Goal: Task Accomplishment & Management: Manage account settings

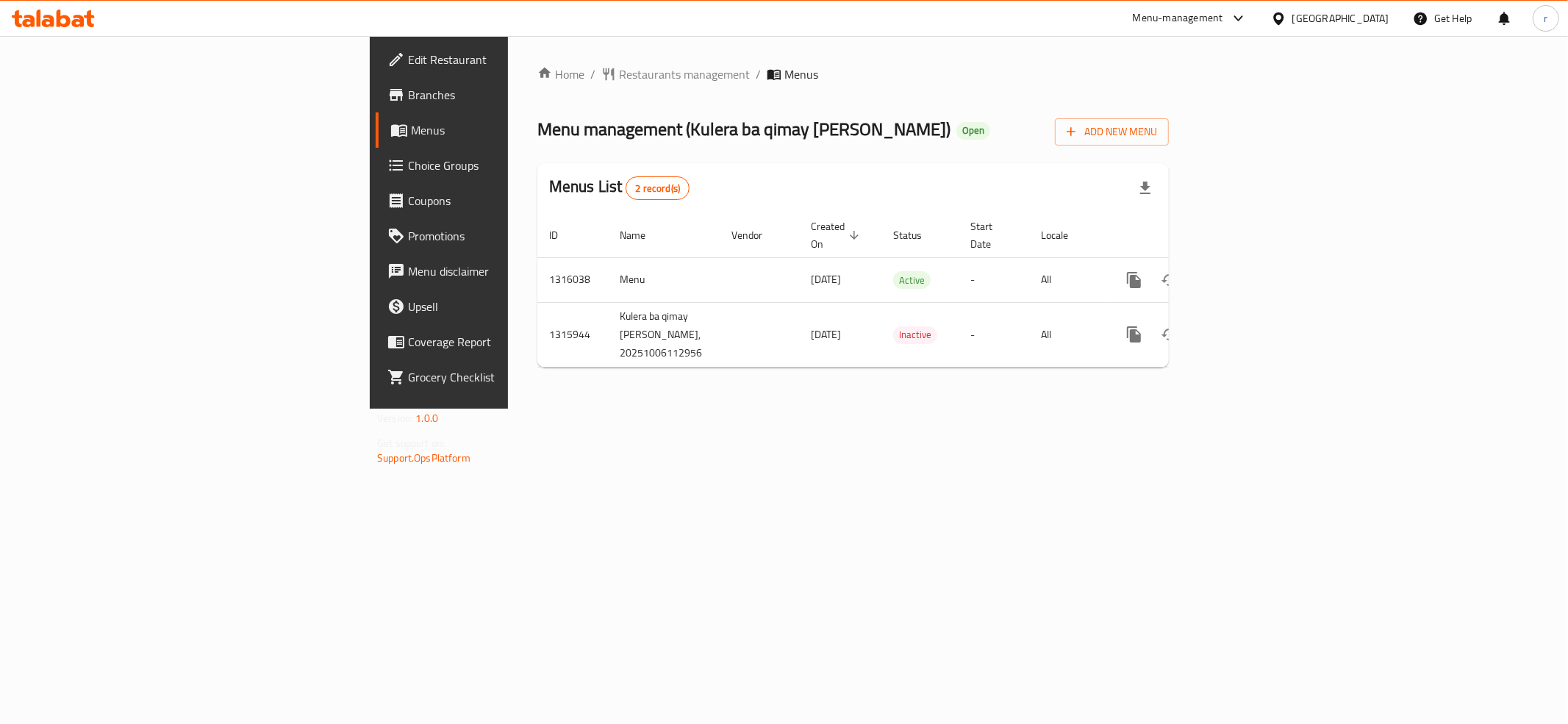
click at [591, 409] on div "Home / Restaurants management / Menus Menu management ( Kulera ba qimay [PERSON…" at bounding box center [852, 222] width 690 height 372
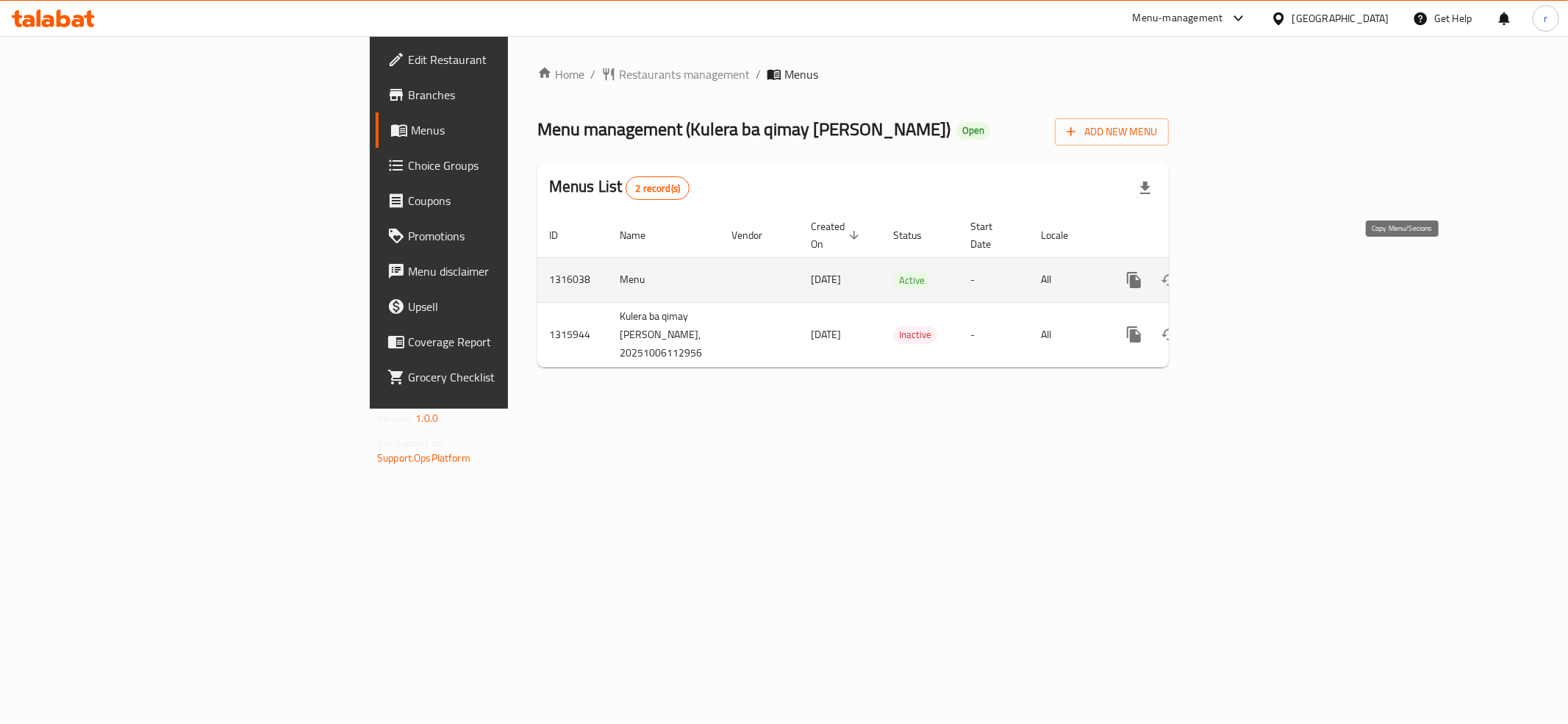
click at [1152, 262] on button "more" at bounding box center [1134, 279] width 35 height 35
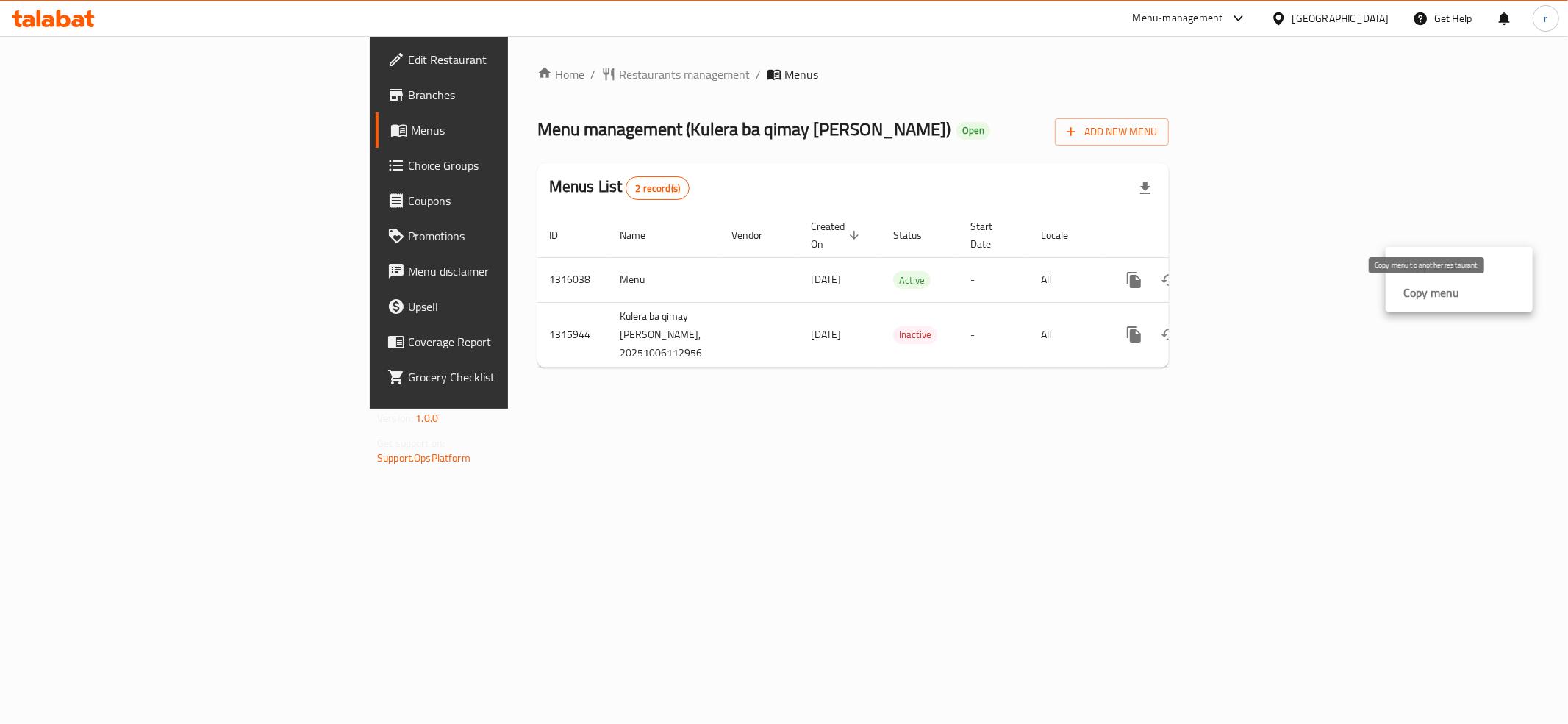
click at [1405, 297] on strong "Copy menu" at bounding box center [1431, 292] width 56 height 18
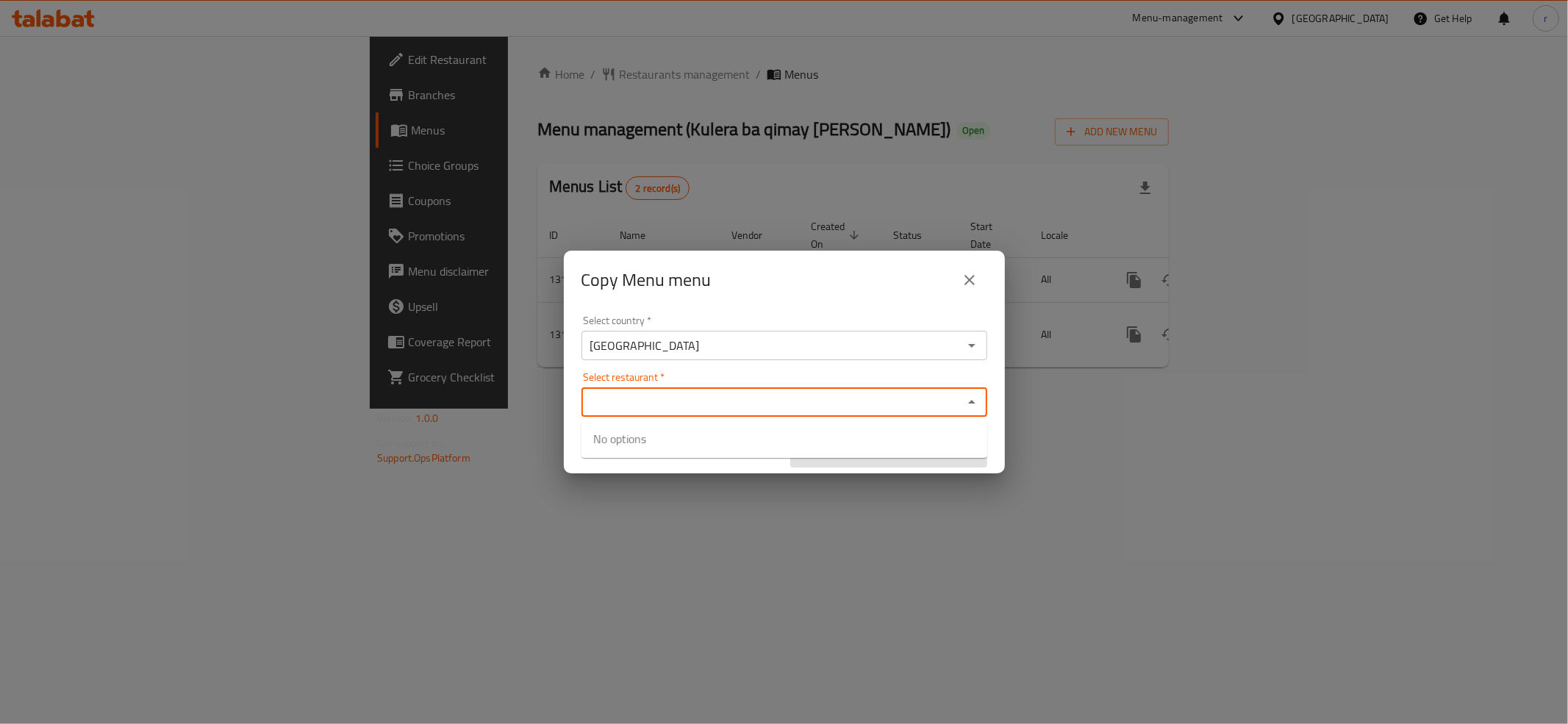
click at [646, 407] on input "Select restaurant   *" at bounding box center [772, 402] width 373 height 20
click at [978, 404] on icon "Close" at bounding box center [971, 402] width 18 height 18
click at [978, 404] on icon "Open" at bounding box center [971, 402] width 18 height 18
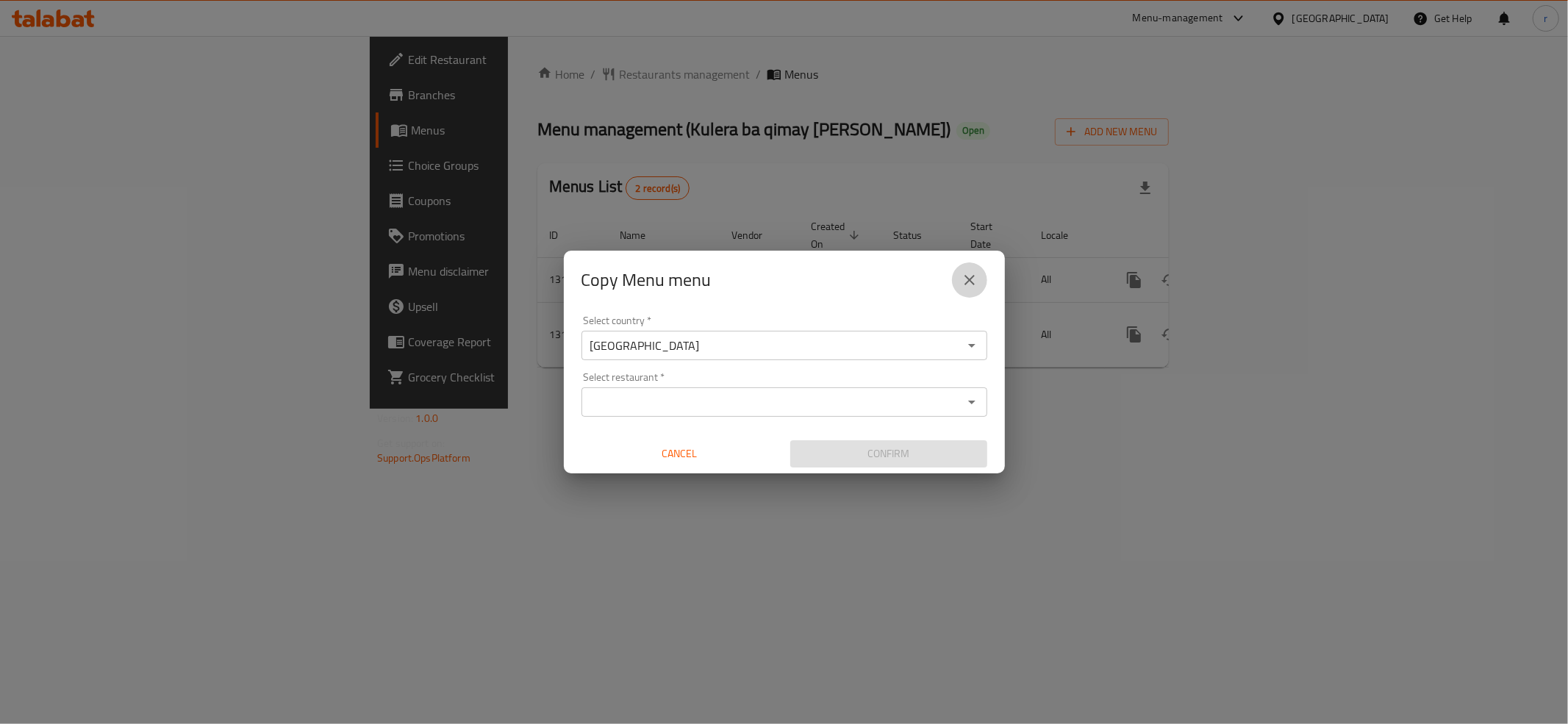
click at [978, 278] on button "close" at bounding box center [969, 279] width 35 height 35
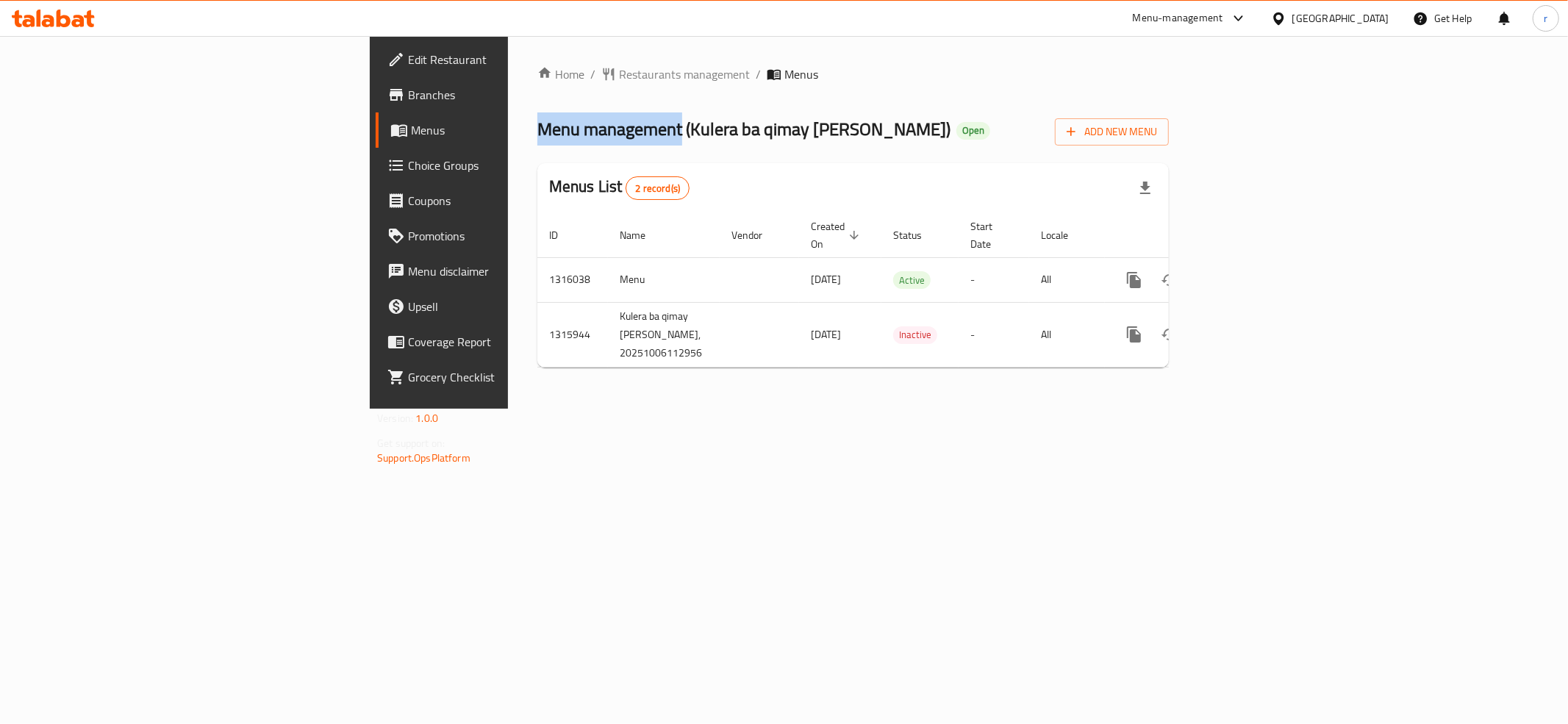
drag, startPoint x: 289, startPoint y: 127, endPoint x: 436, endPoint y: 133, distance: 147.1
click at [537, 133] on span "Menu management ( Kulera ba qimay Miri Soran )" at bounding box center [744, 129] width 413 height 33
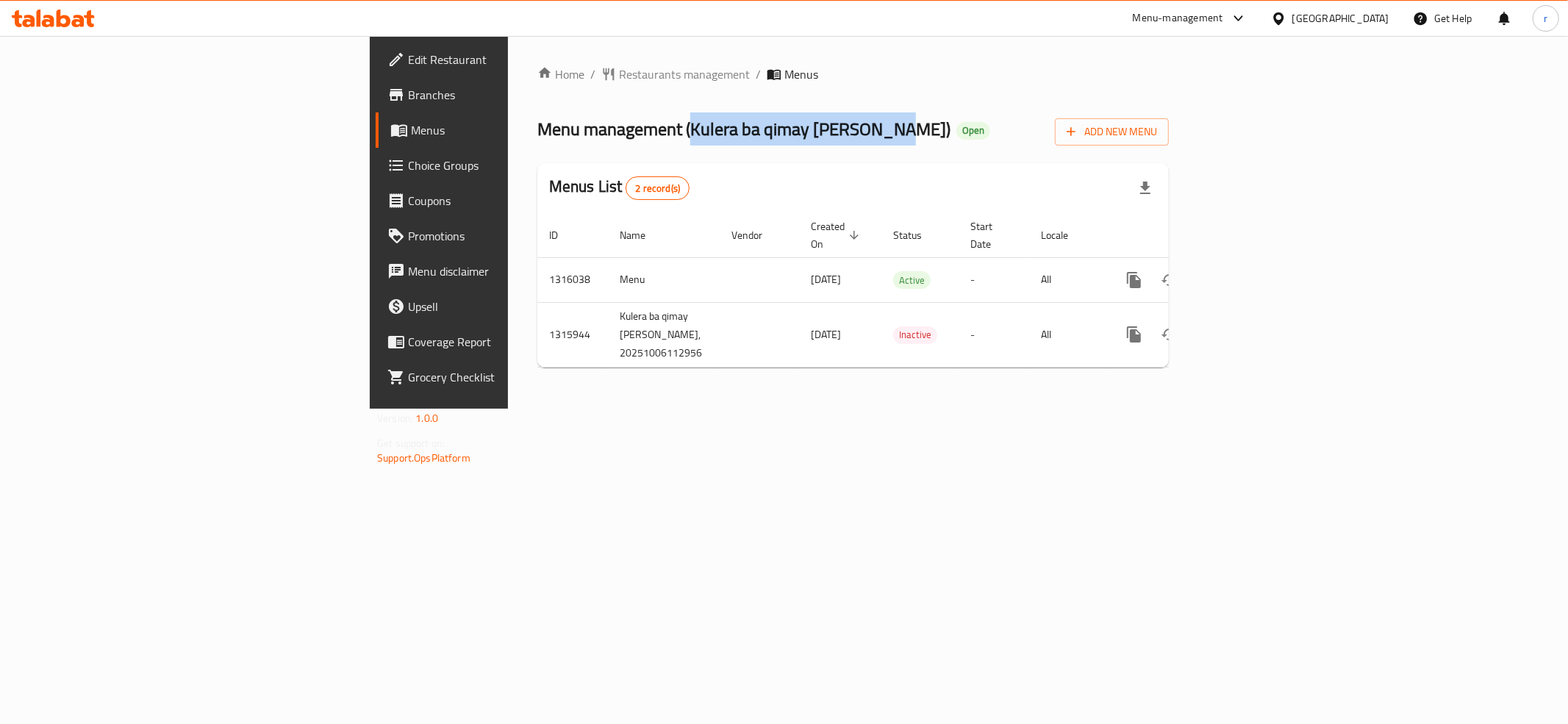
drag, startPoint x: 446, startPoint y: 132, endPoint x: 639, endPoint y: 125, distance: 193.1
click at [639, 125] on span "Menu management ( Kulera ba qimay Miri Soran )" at bounding box center [744, 129] width 413 height 33
copy span "Kulera ba qimay Miri Soran"
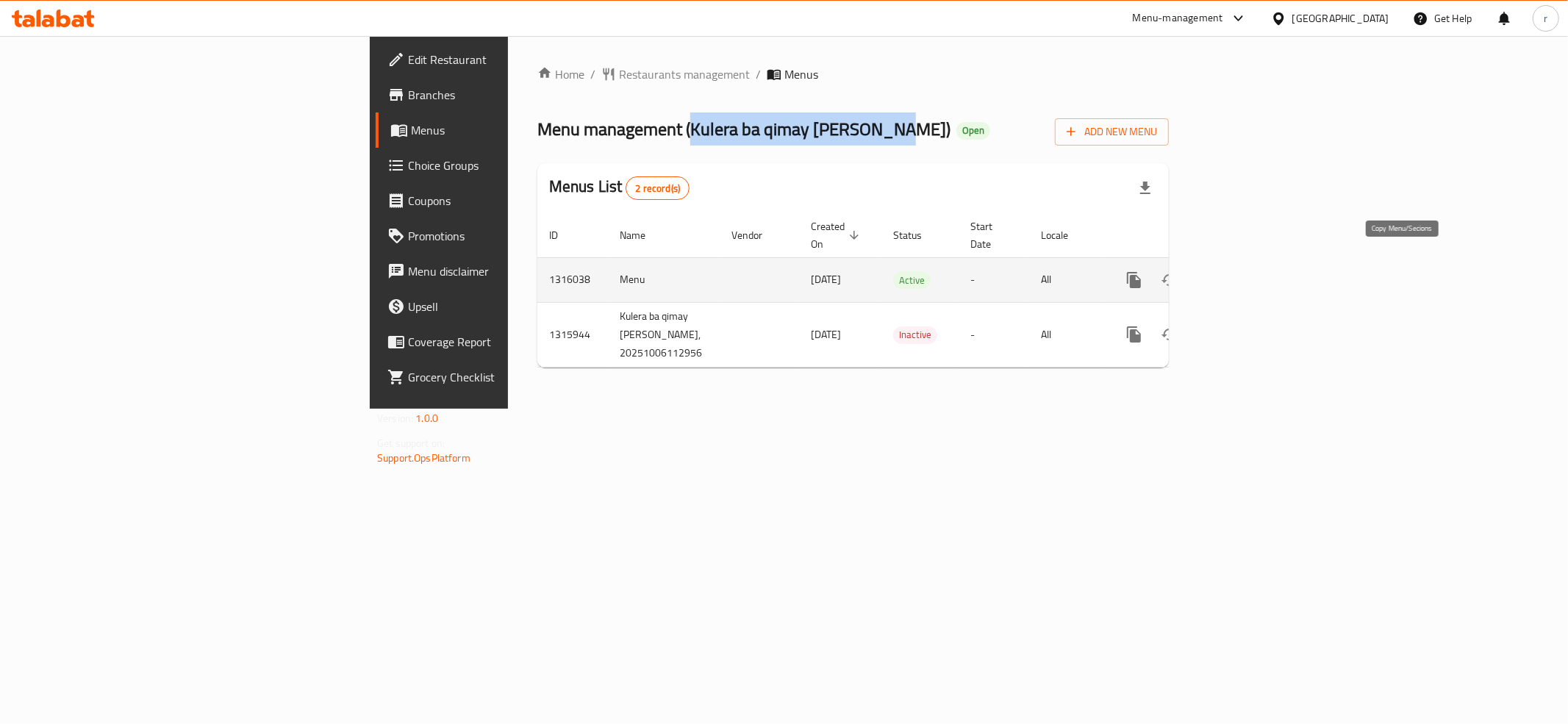
click at [1141, 272] on icon "more" at bounding box center [1134, 280] width 14 height 16
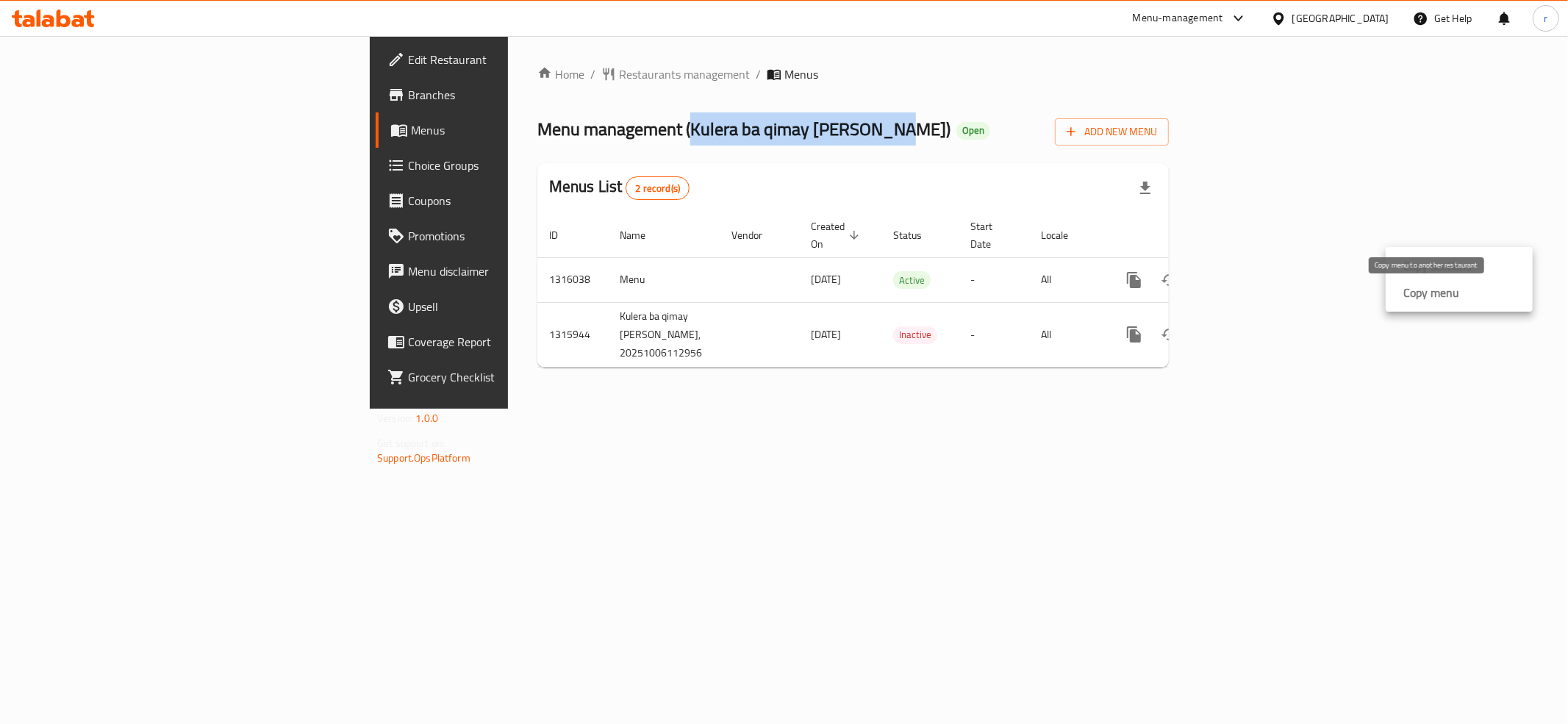
click at [1417, 297] on strong "Copy menu" at bounding box center [1431, 292] width 56 height 18
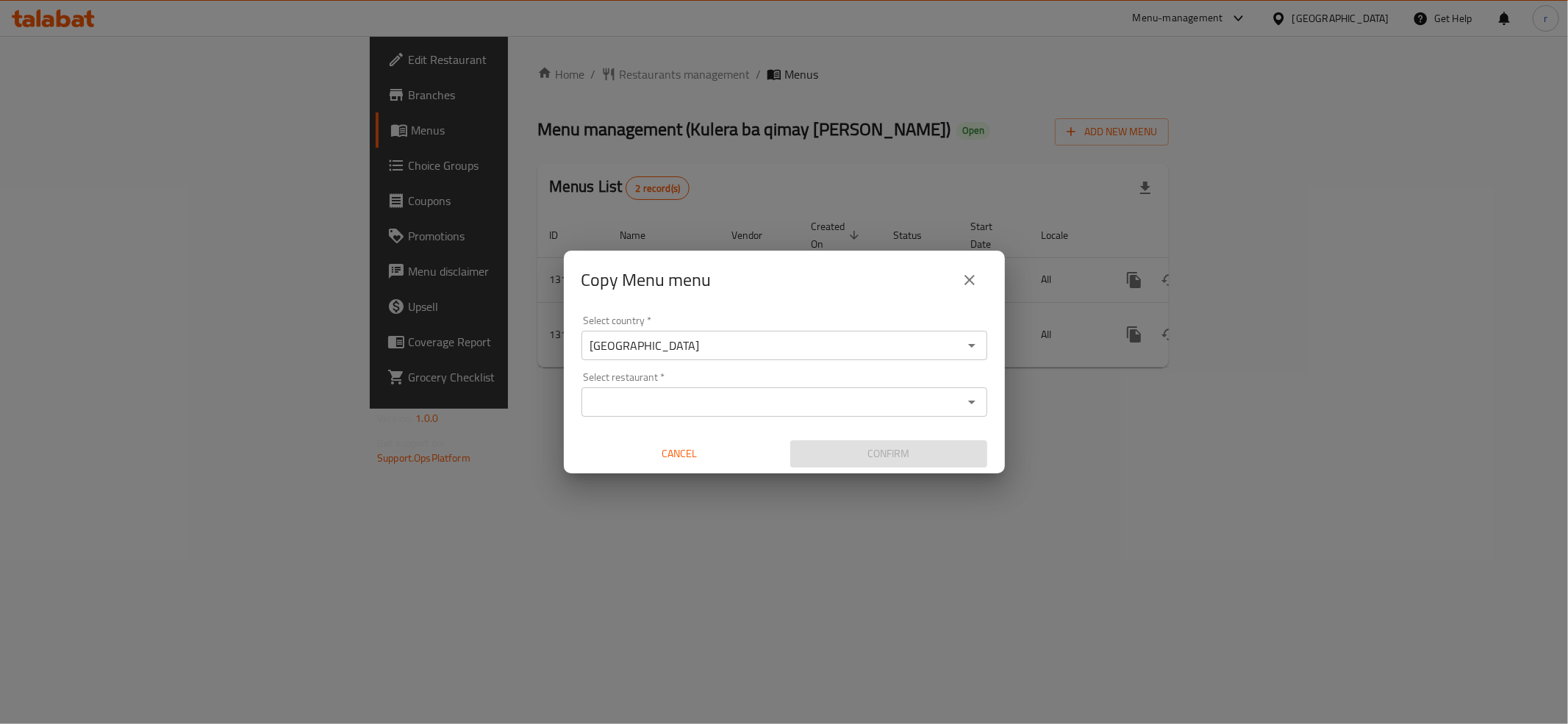
click at [704, 400] on input "Select restaurant   *" at bounding box center [772, 402] width 373 height 20
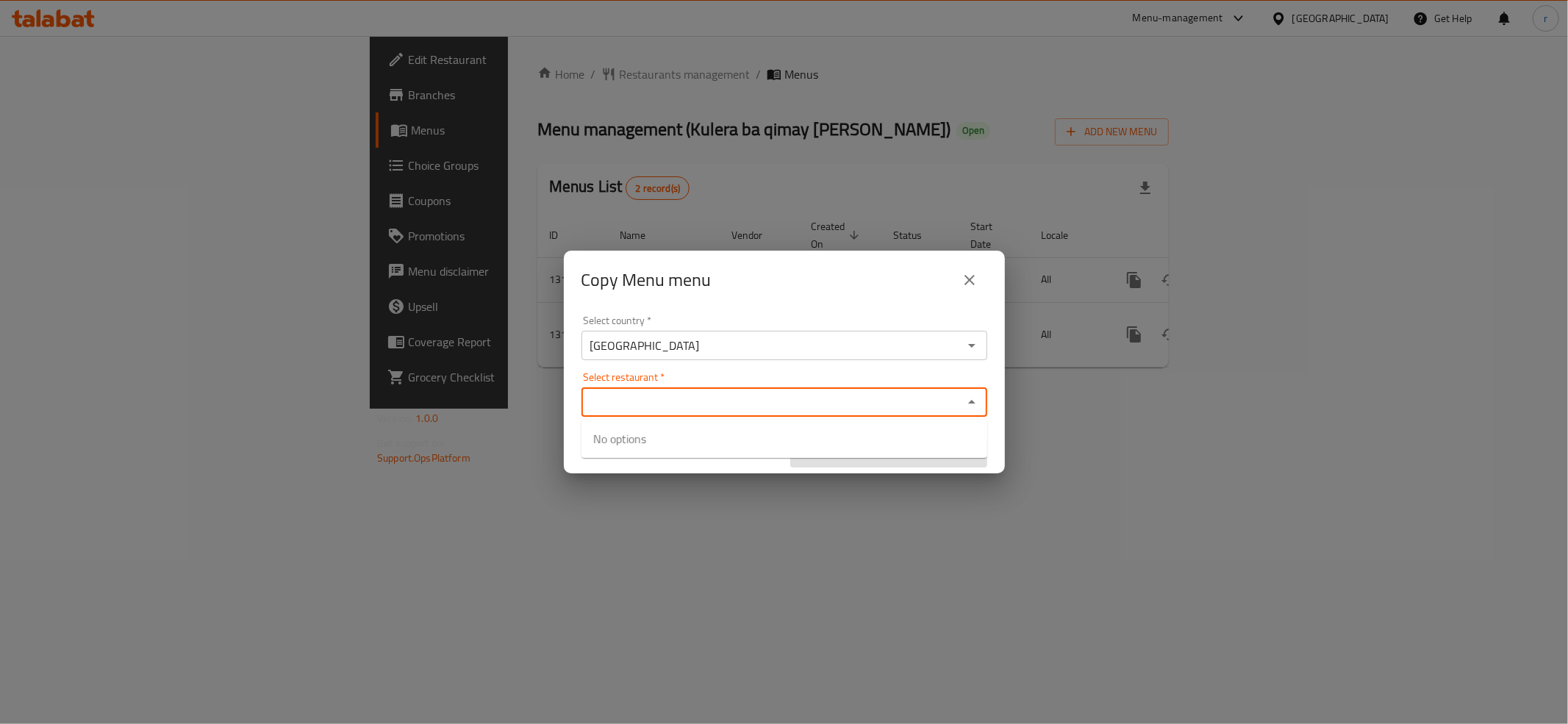
paste input "Kulera ba qimay Miri Soran"
click at [971, 395] on icon "Close" at bounding box center [971, 402] width 18 height 18
click at [761, 395] on input "Kulera ba qimay Miri Soran" at bounding box center [772, 402] width 373 height 20
type input "Kulera ba qimay Miri Soran"
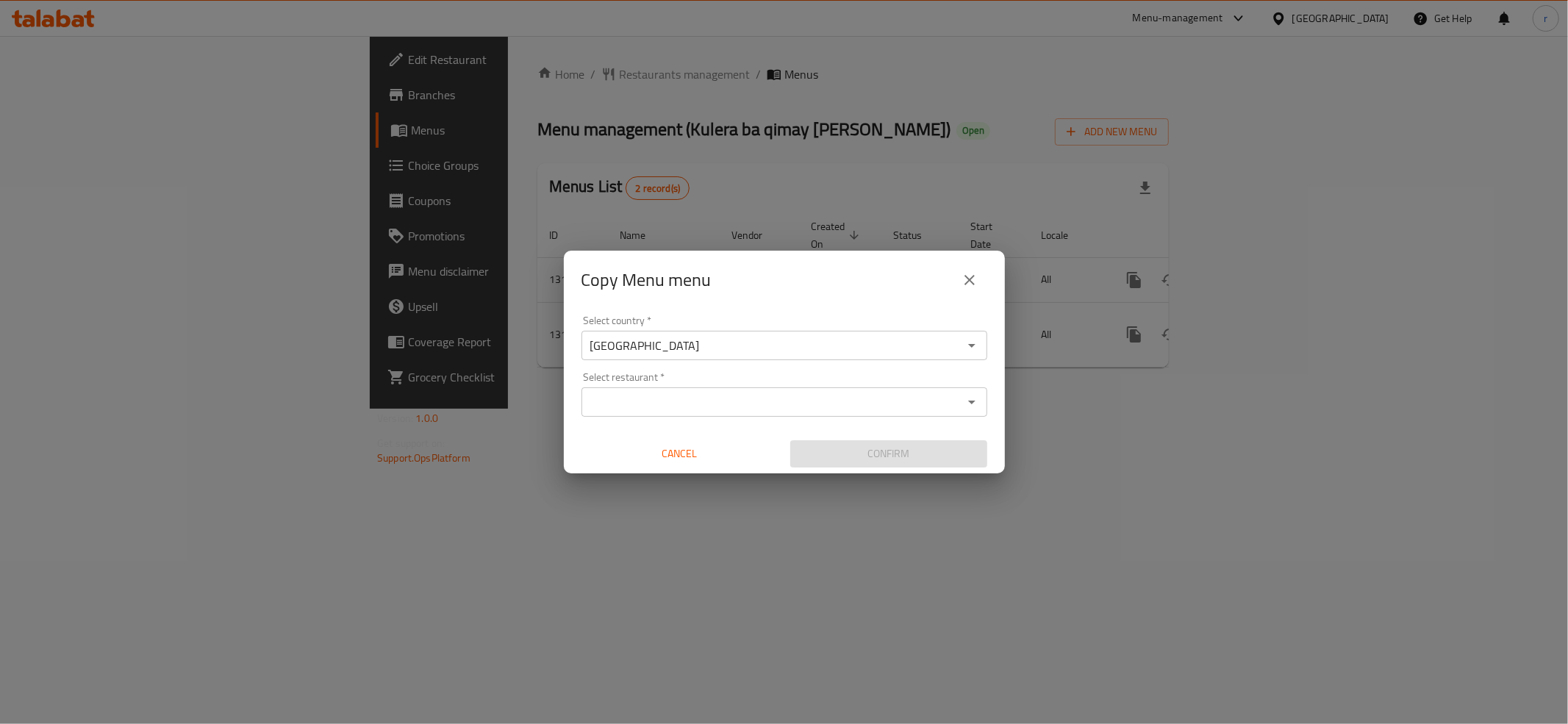
click at [538, 503] on div "Copy Menu menu Select country   * Iraq Select country * Select restaurant   * S…" at bounding box center [784, 362] width 1568 height 724
click at [978, 272] on button "close" at bounding box center [969, 279] width 35 height 35
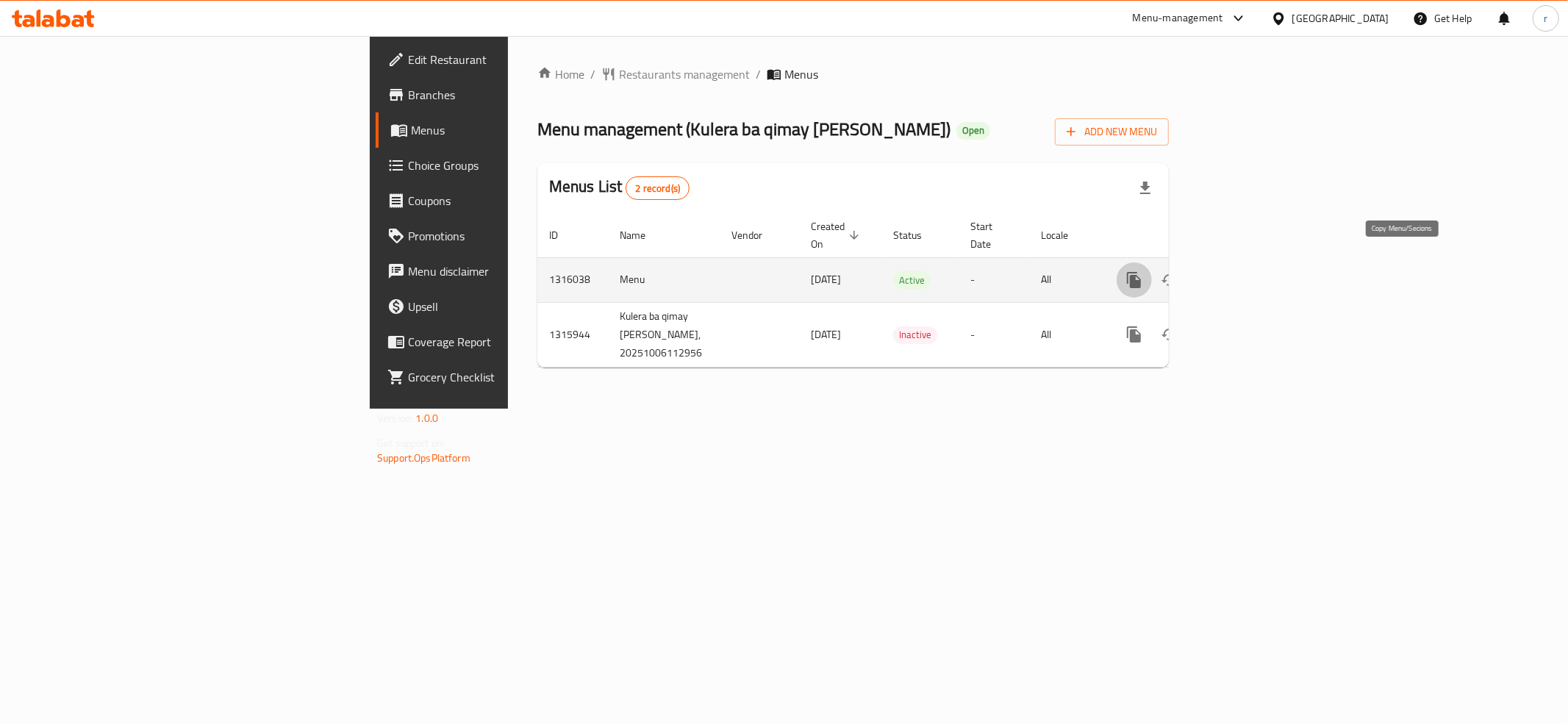
click at [1143, 271] on icon "more" at bounding box center [1134, 280] width 18 height 18
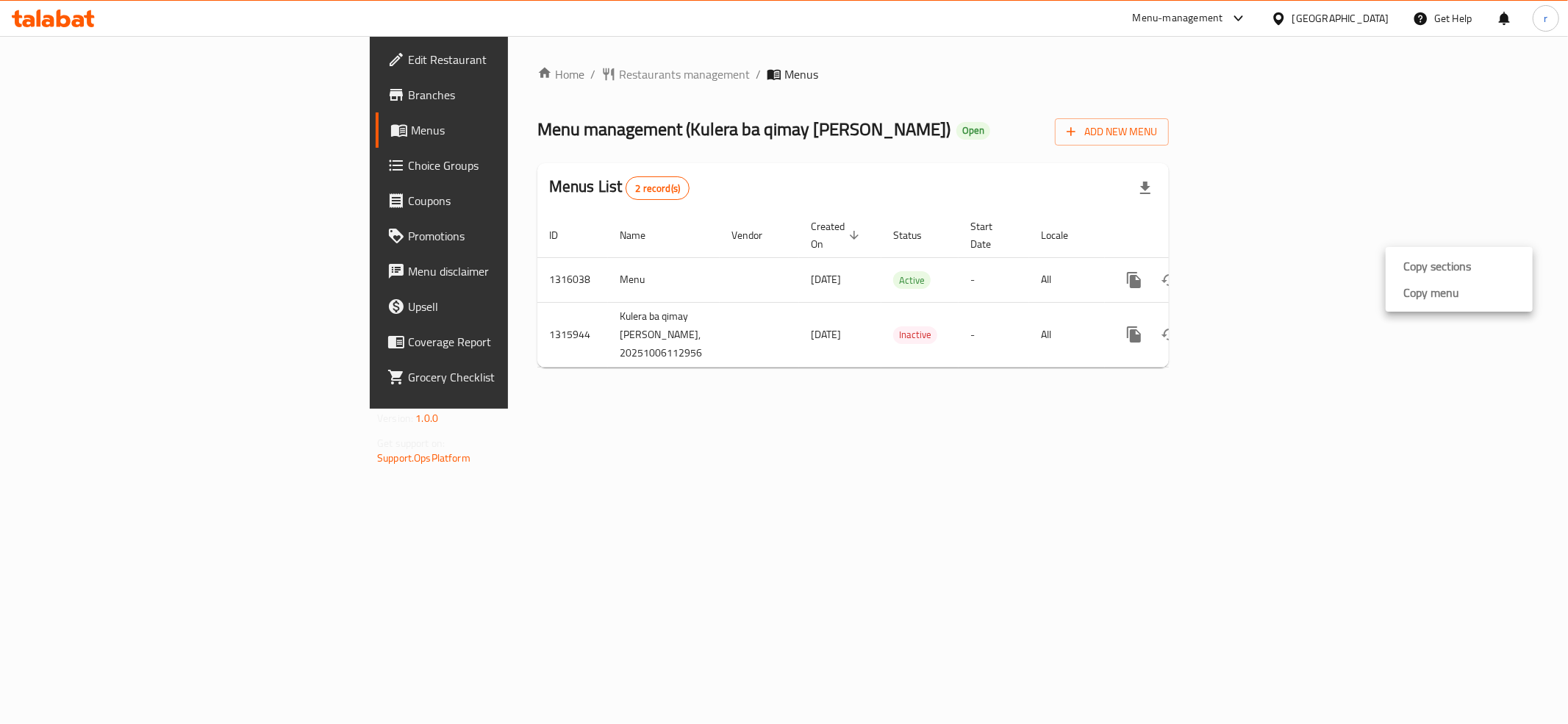
click at [1229, 489] on div at bounding box center [784, 362] width 1568 height 724
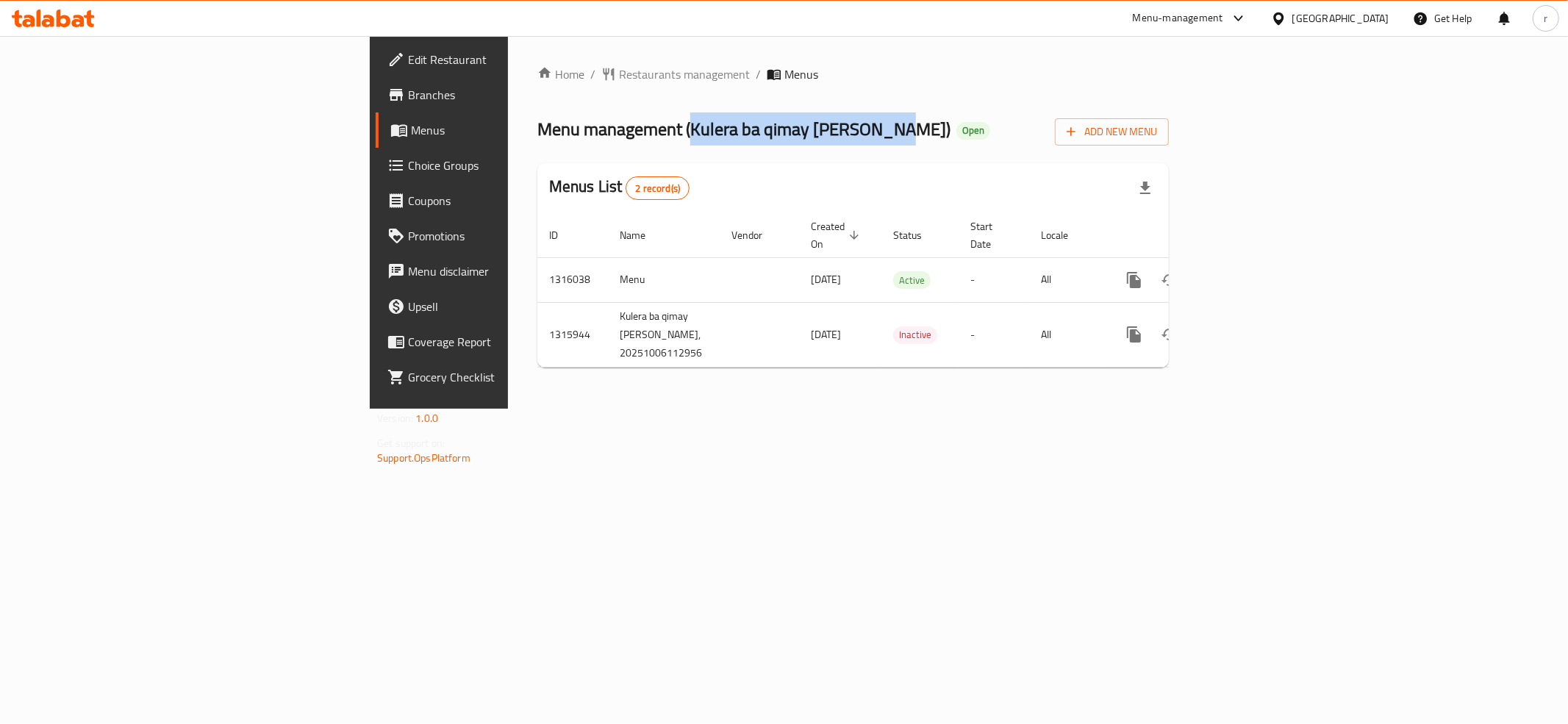
drag, startPoint x: 449, startPoint y: 128, endPoint x: 642, endPoint y: 128, distance: 193.0
click at [642, 128] on span "Menu management ( Kulera ba qimay Miri Soran )" at bounding box center [744, 129] width 413 height 33
copy span "Kulera ba qimay Miri Soran"
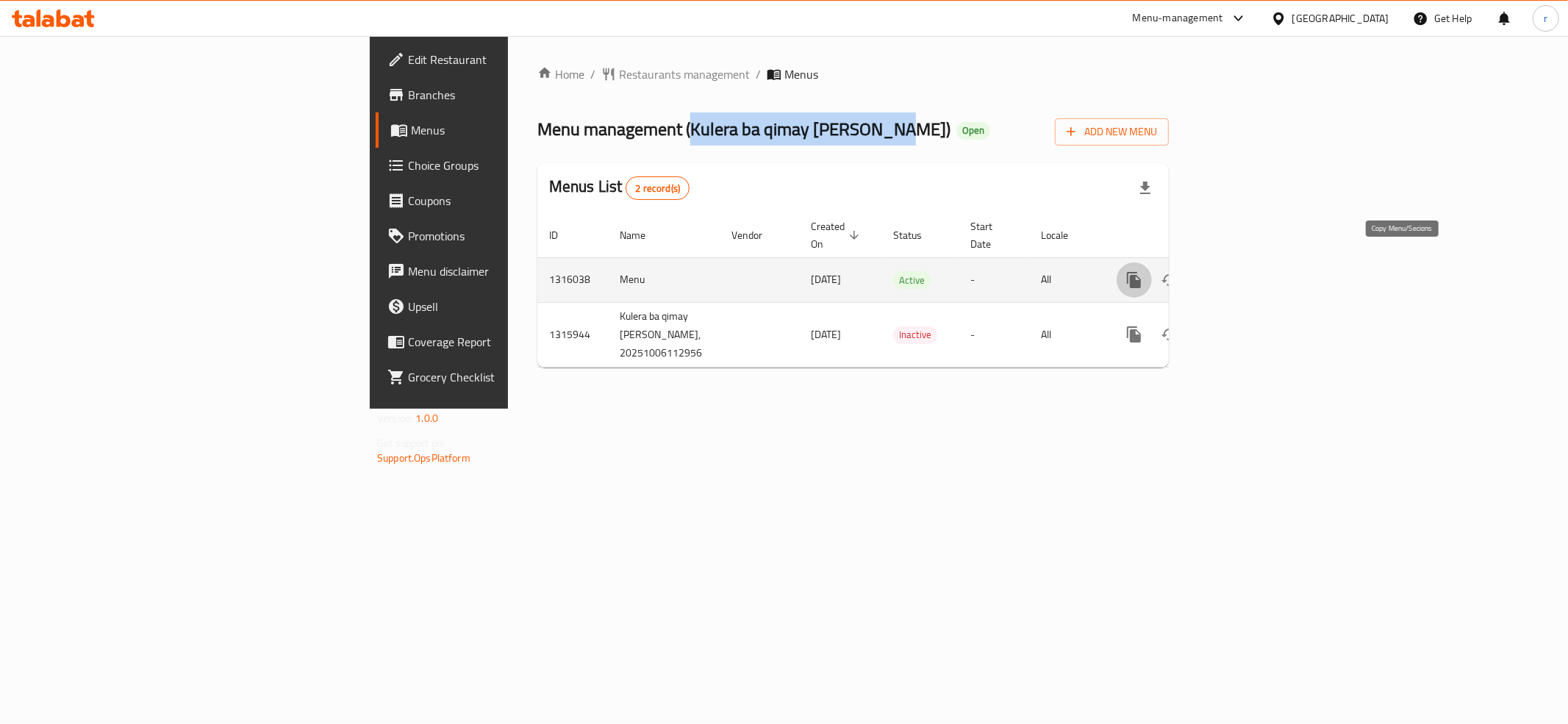
click at [1141, 272] on icon "more" at bounding box center [1134, 280] width 14 height 16
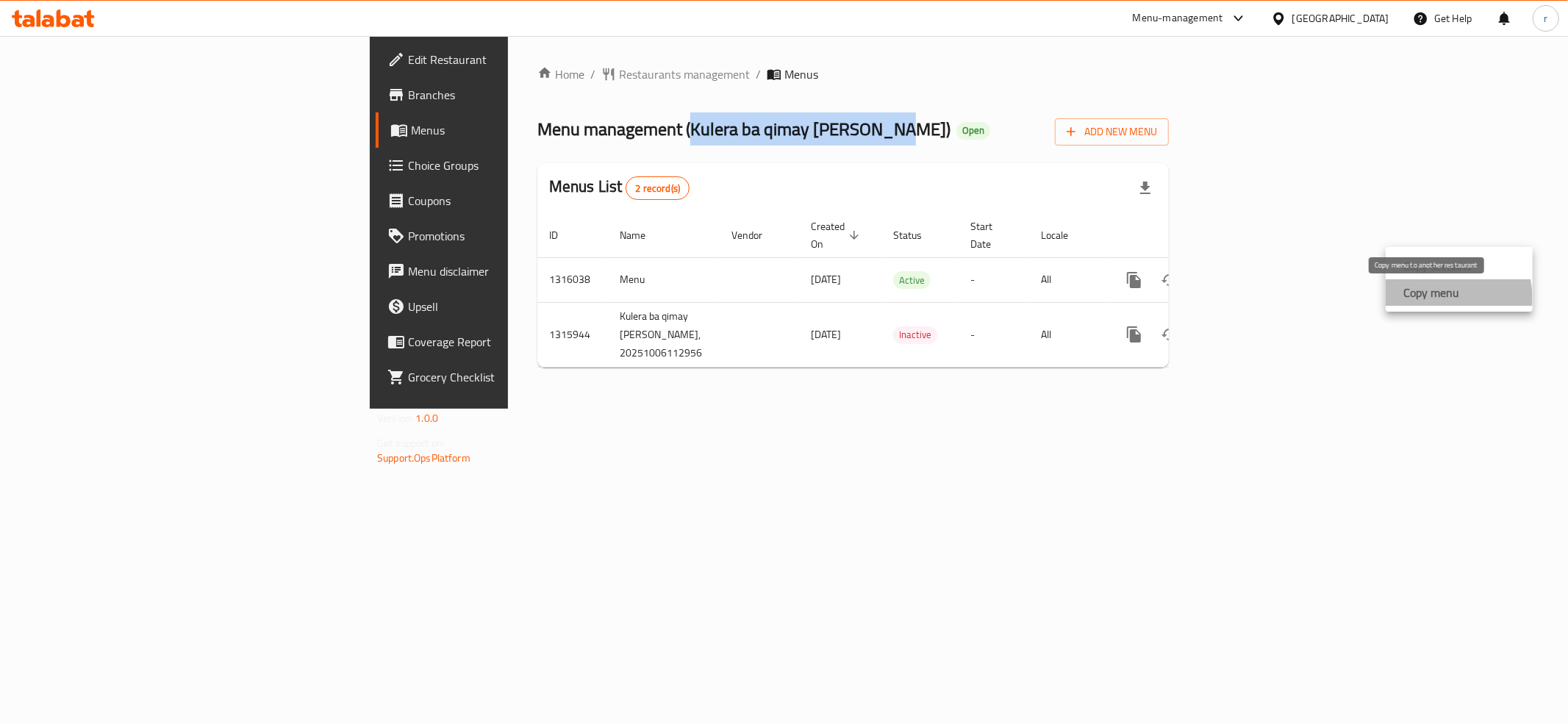
click at [1440, 299] on strong "Copy menu" at bounding box center [1431, 292] width 56 height 18
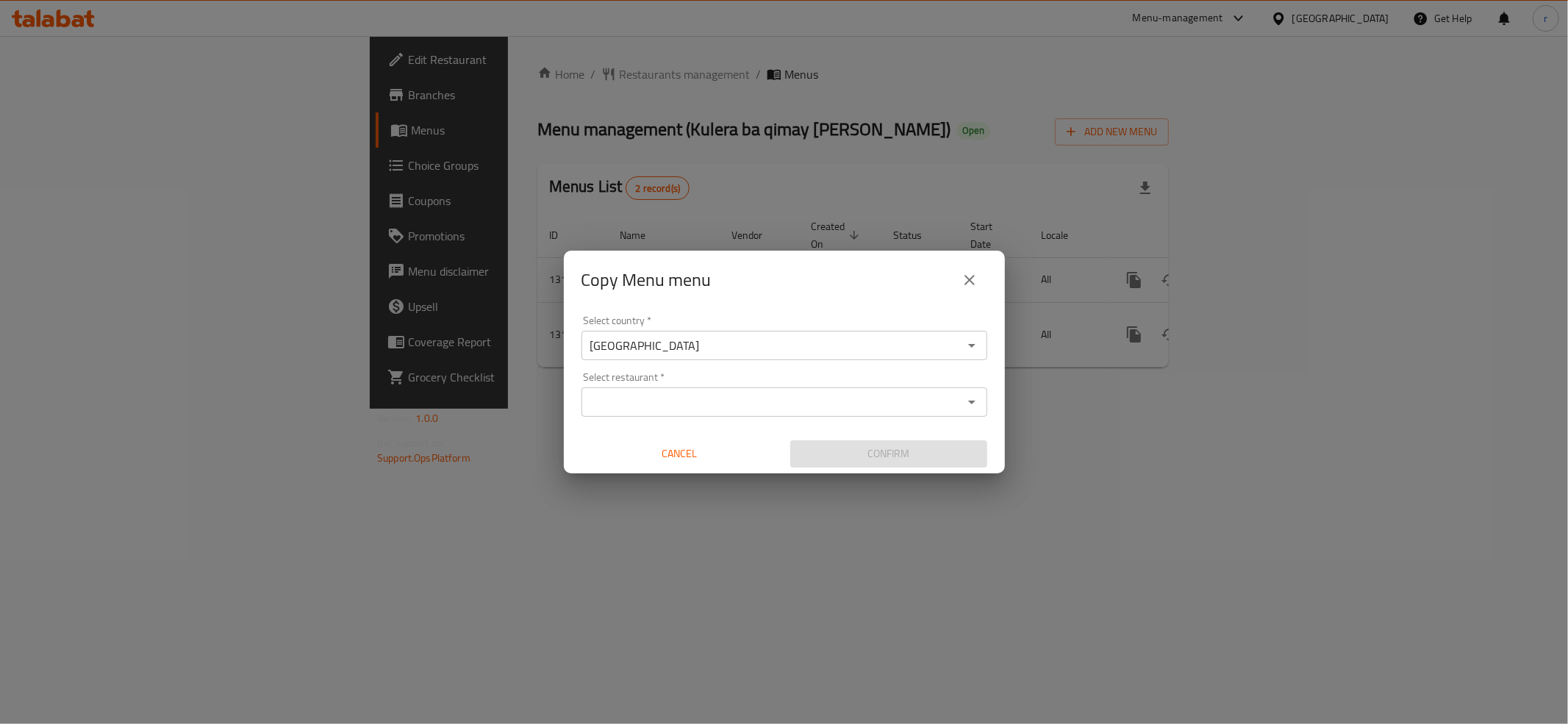
click at [651, 406] on input "Select restaurant   *" at bounding box center [772, 402] width 373 height 20
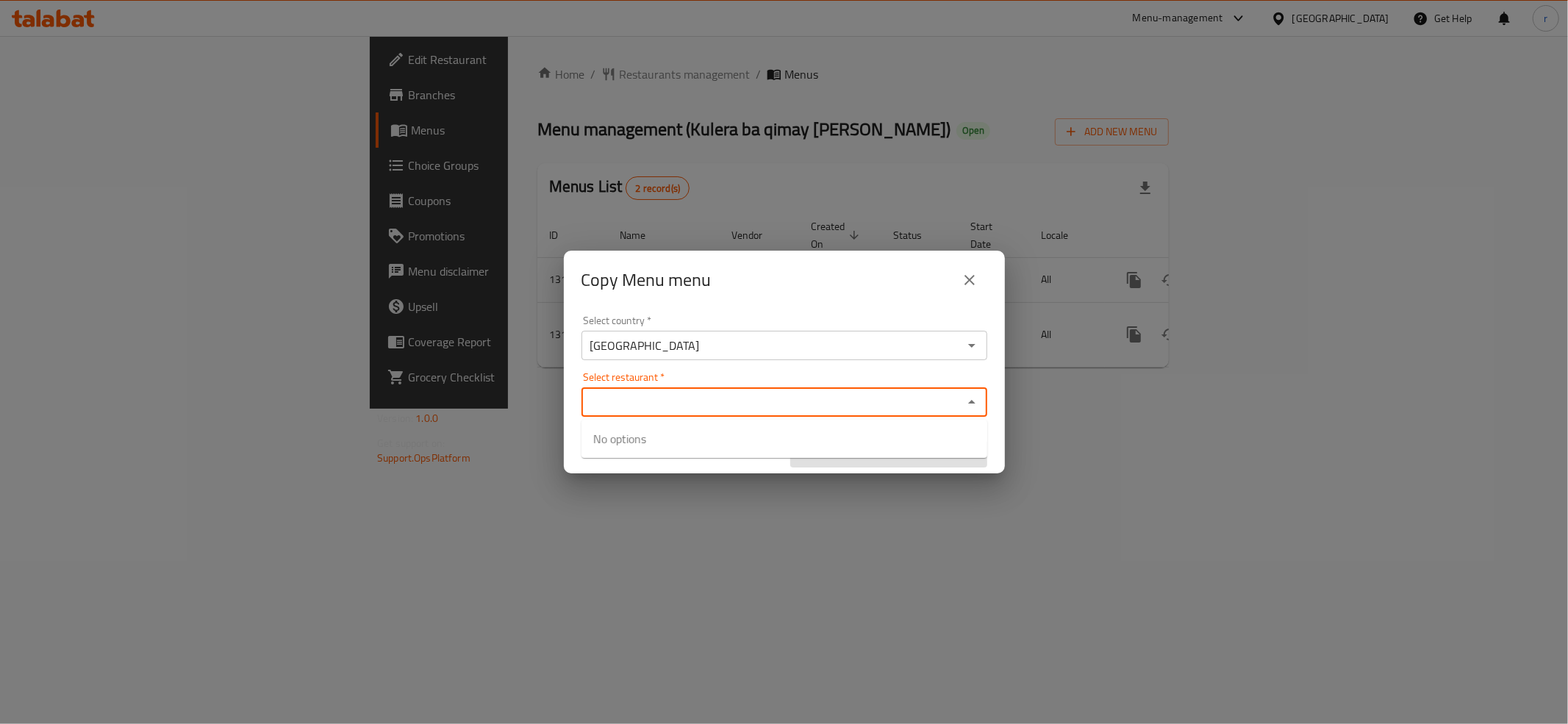
paste input "Kulera ba qimay Miri Soran"
click at [976, 397] on icon "Close" at bounding box center [971, 402] width 18 height 18
type input "Kulera ba qimay Miri Sora"
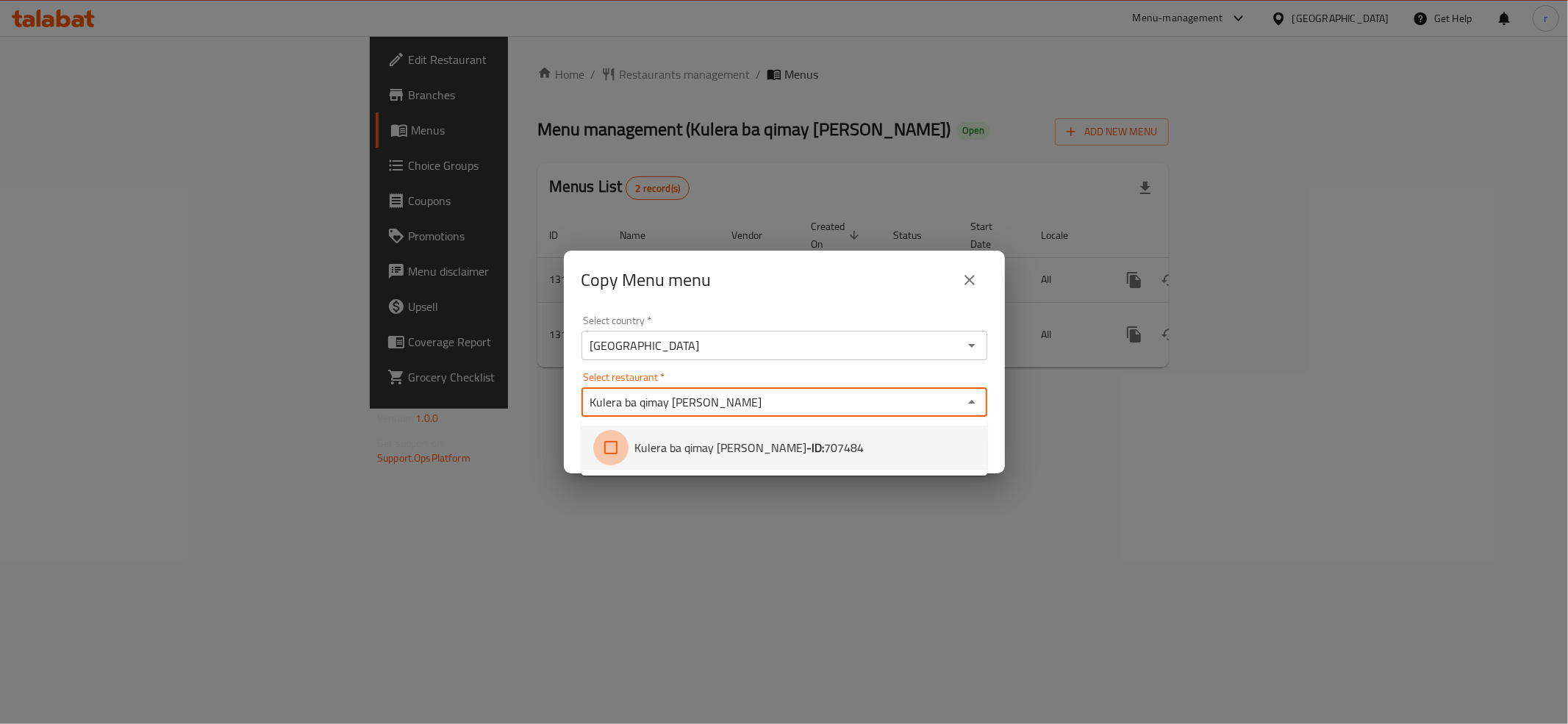
click at [607, 448] on input "checkbox" at bounding box center [611, 447] width 35 height 35
checkbox input "true"
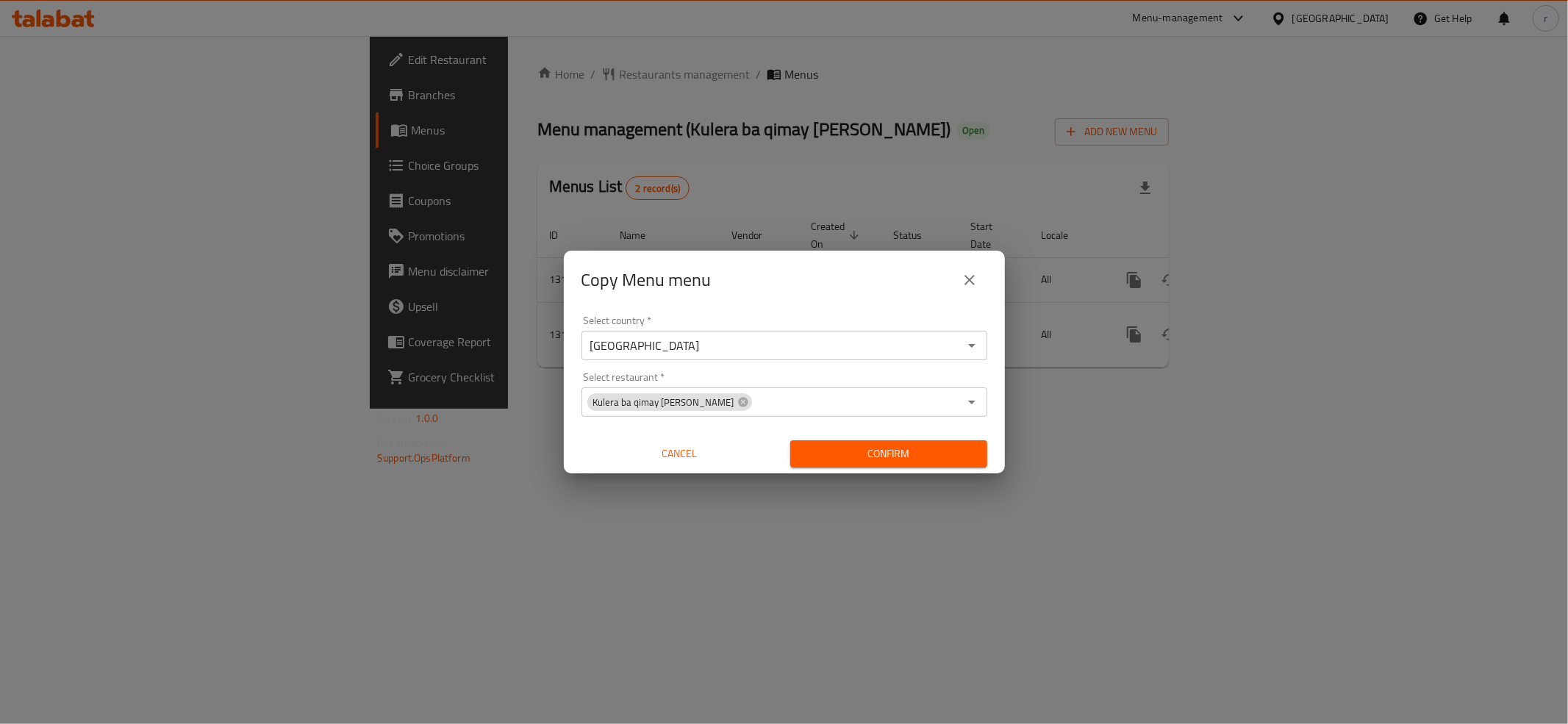
click at [781, 512] on div "Copy Menu menu Select country   * Iraq Select country * Select restaurant   * K…" at bounding box center [784, 362] width 1568 height 724
click at [883, 450] on span "Confirm" at bounding box center [888, 454] width 173 height 19
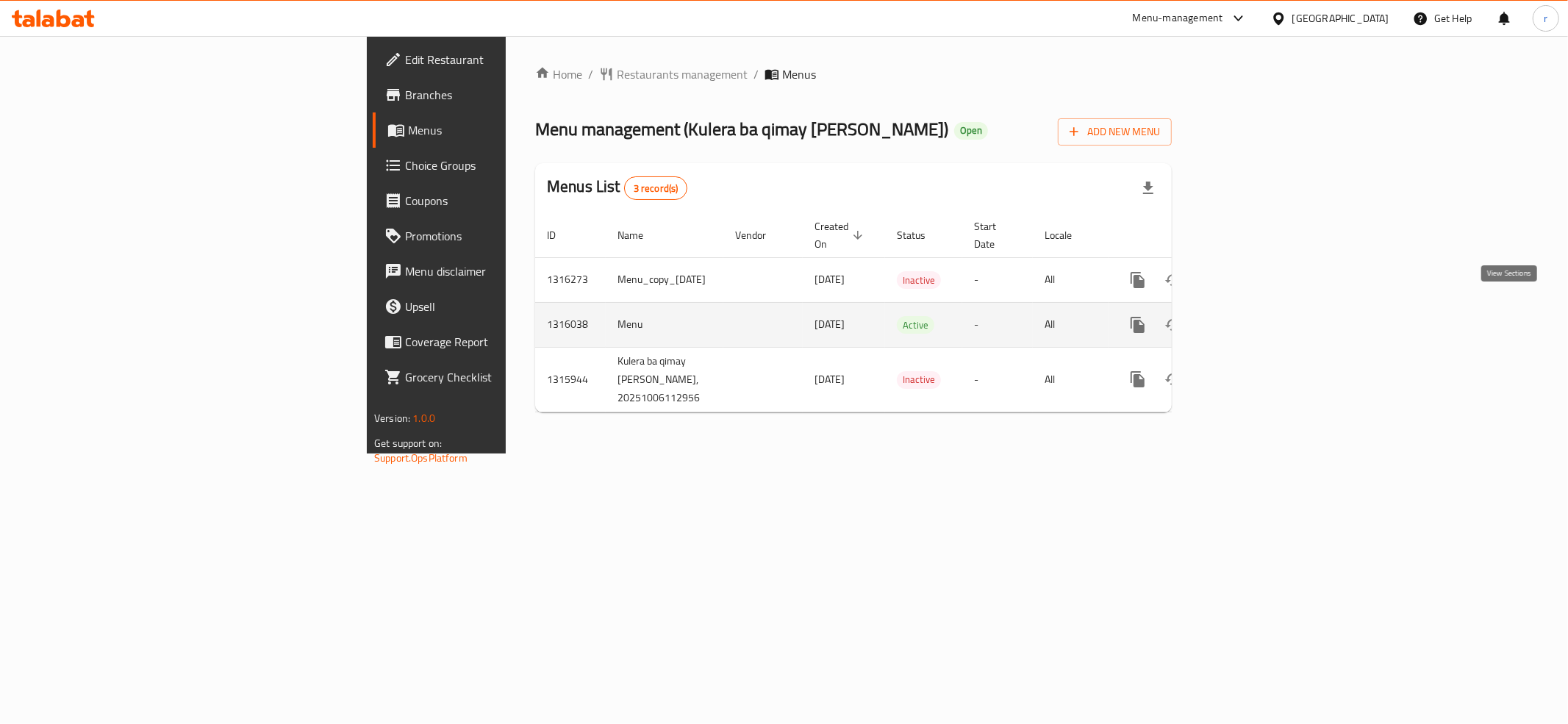
click at [1251, 318] on icon "enhanced table" at bounding box center [1244, 324] width 13 height 13
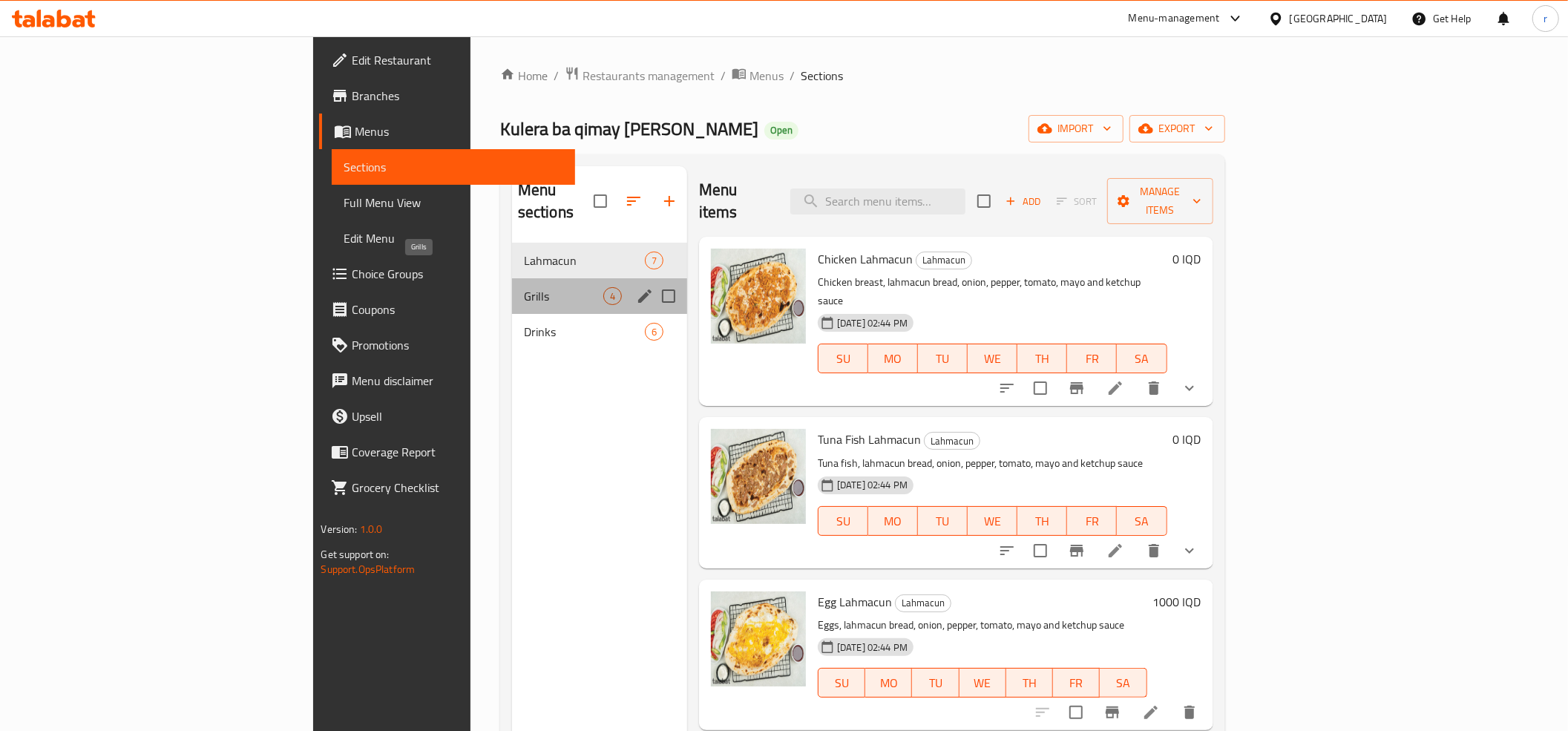
click at [524, 287] on span "Grills" at bounding box center [563, 296] width 79 height 18
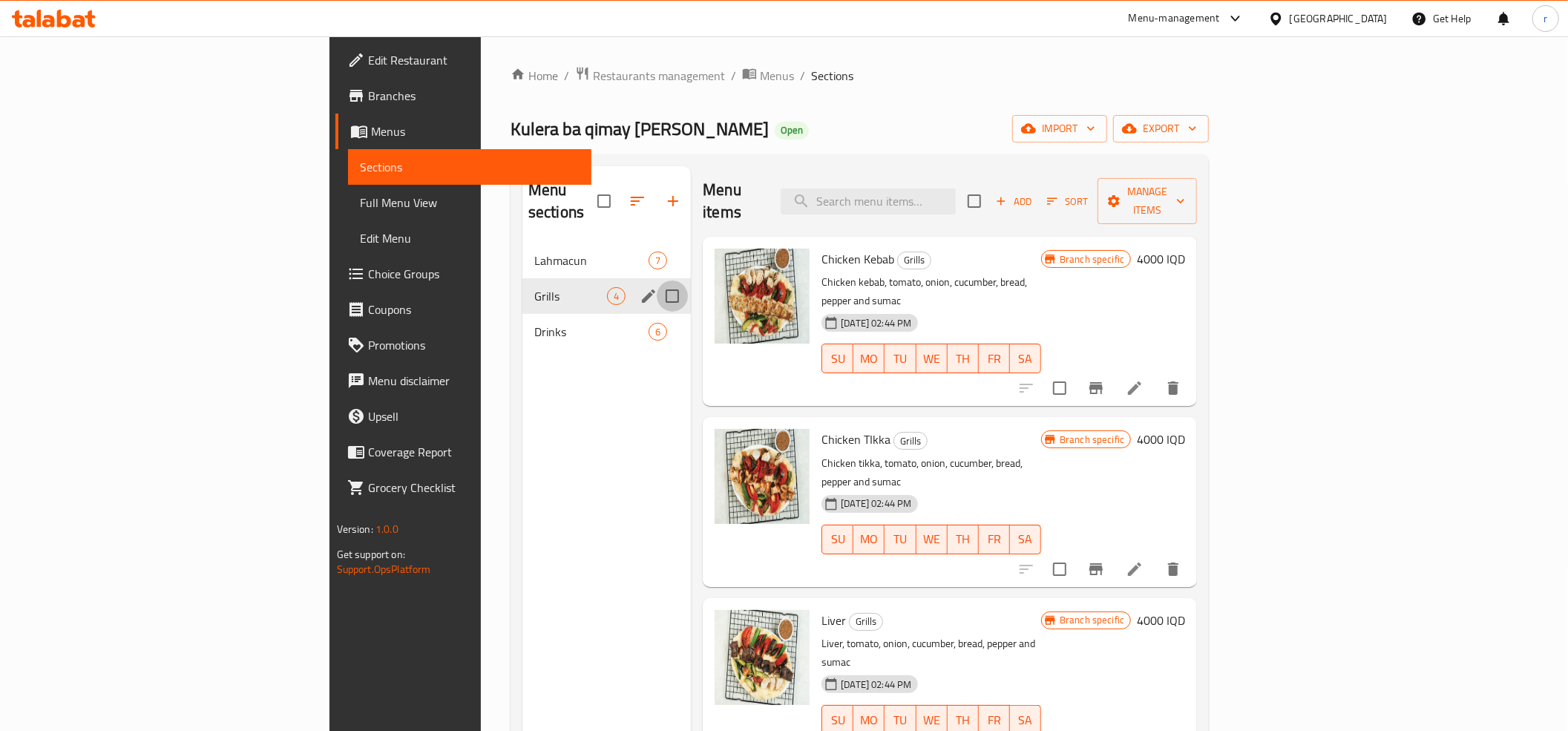
click at [656, 280] on input "Menu sections" at bounding box center [672, 296] width 31 height 31
checkbox input "true"
click at [616, 192] on icon "button" at bounding box center [624, 201] width 18 height 18
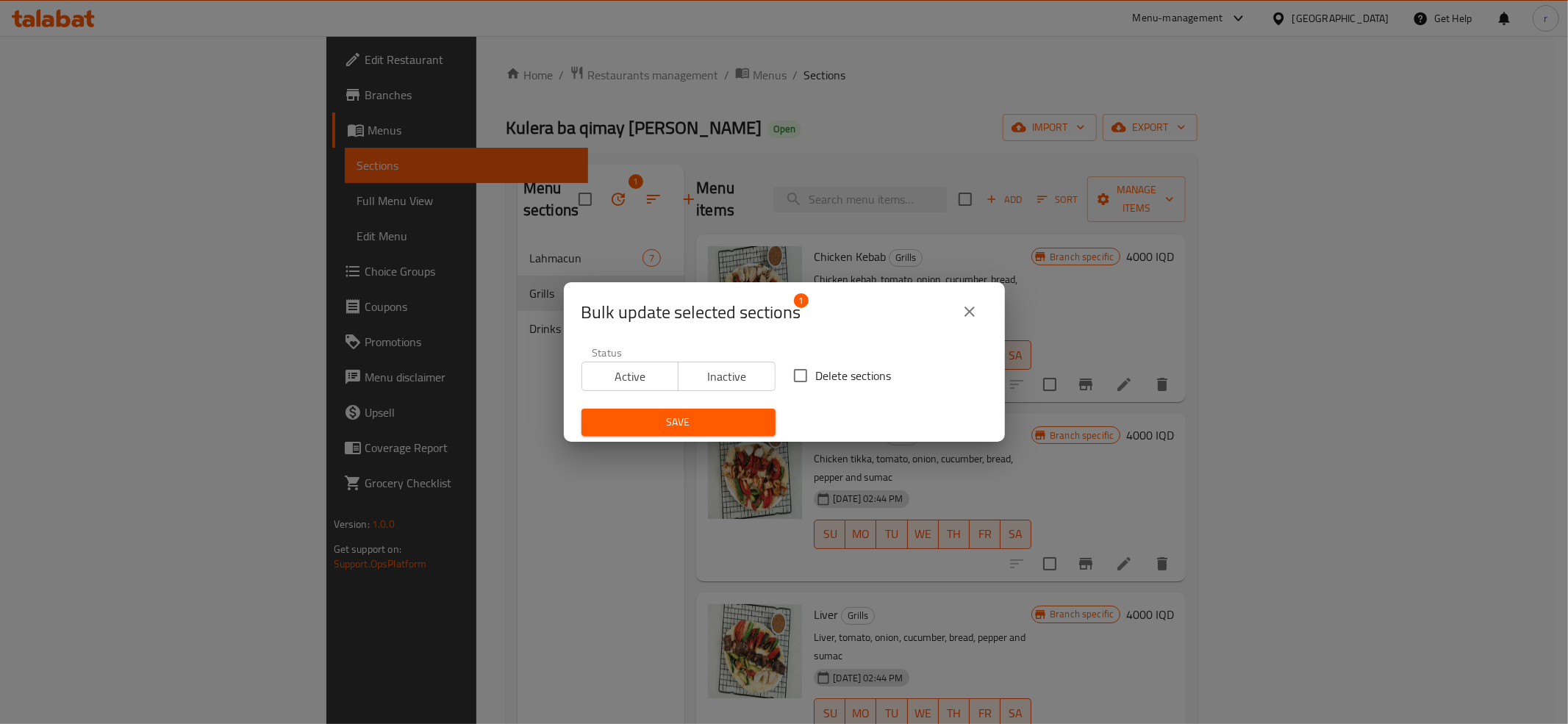
click at [804, 372] on input "Delete sections" at bounding box center [800, 376] width 31 height 31
checkbox input "true"
click at [682, 421] on span "Save" at bounding box center [678, 422] width 170 height 19
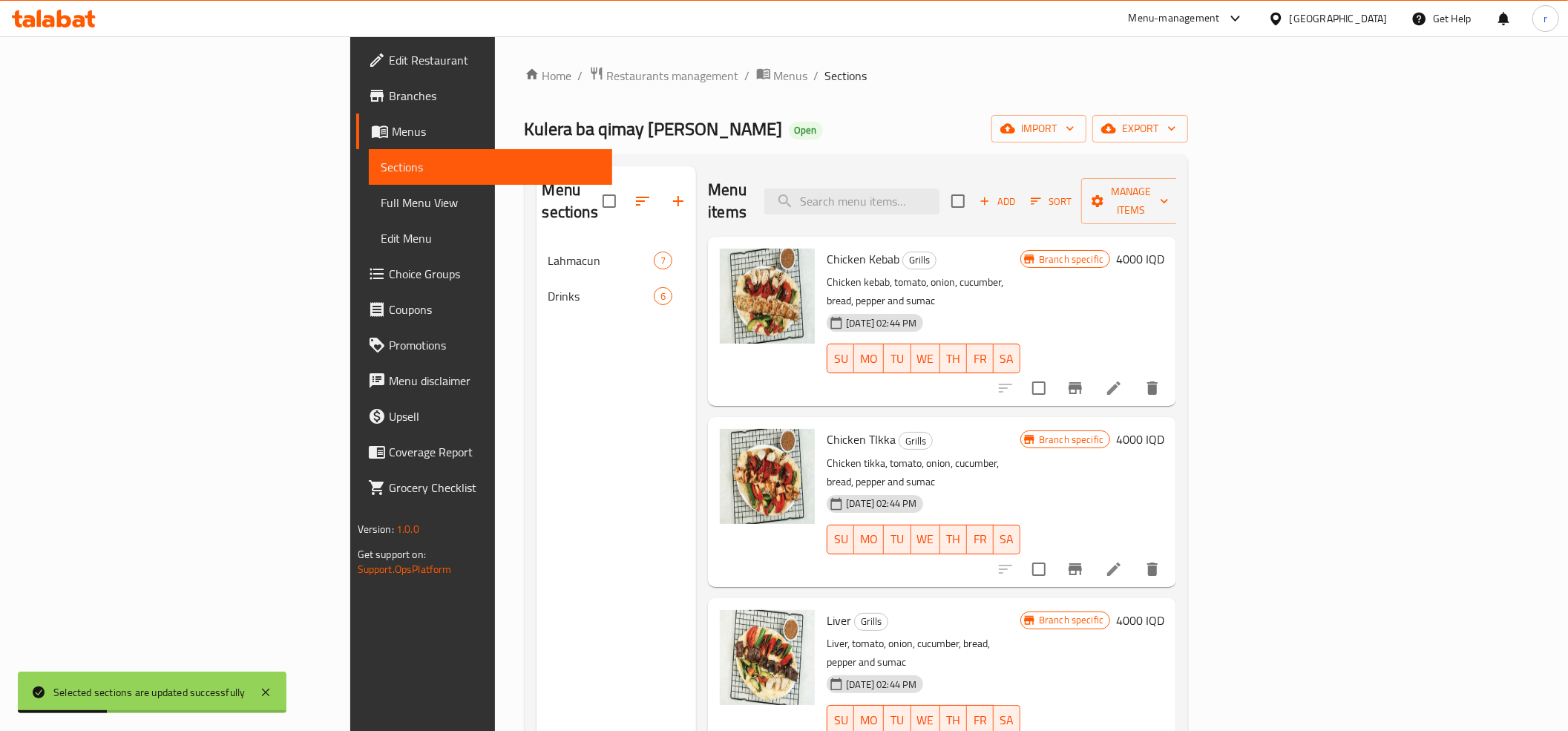
click at [381, 199] on span "Full Menu View" at bounding box center [491, 203] width 220 height 18
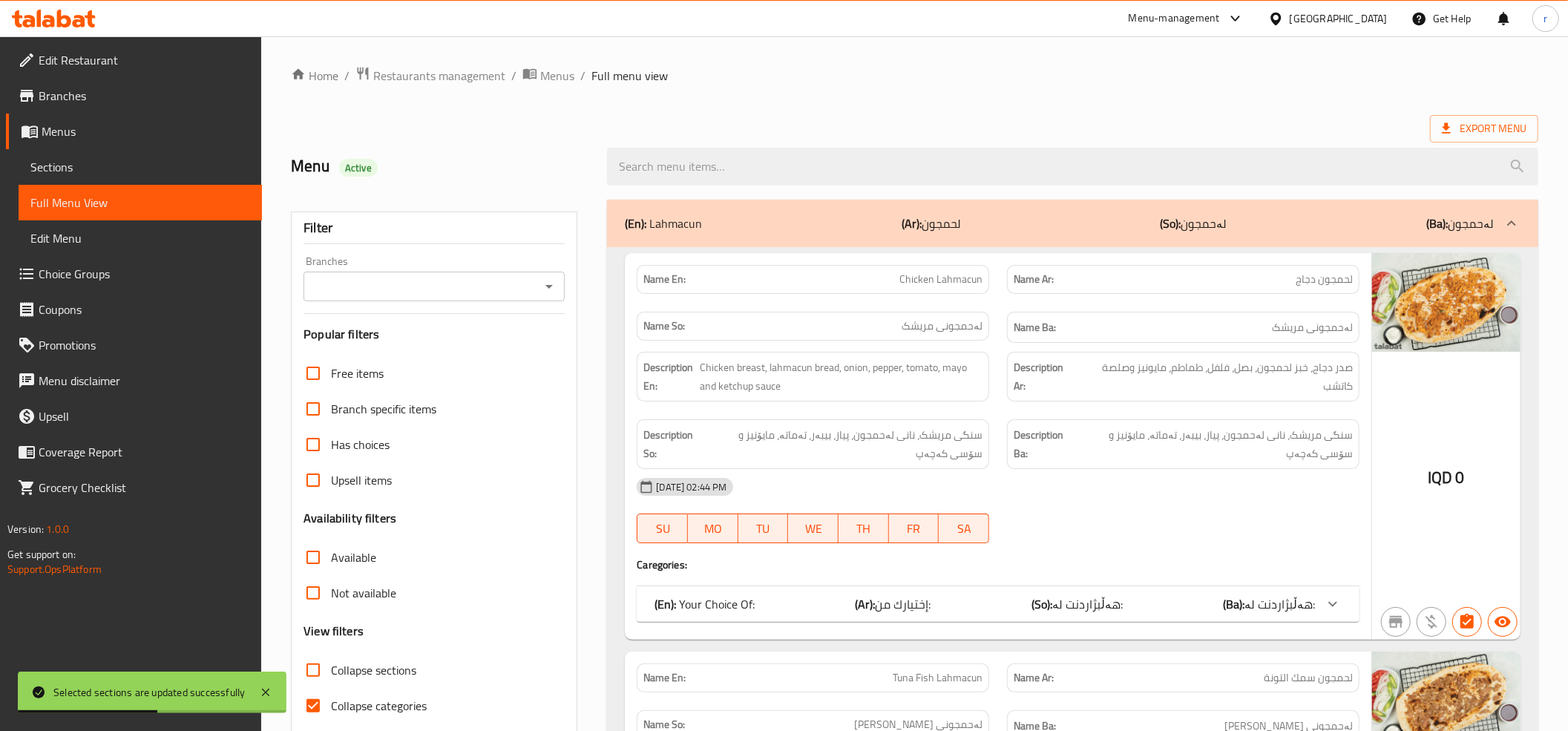
click at [313, 704] on input "Collapse categories" at bounding box center [313, 705] width 35 height 35
checkbox input "false"
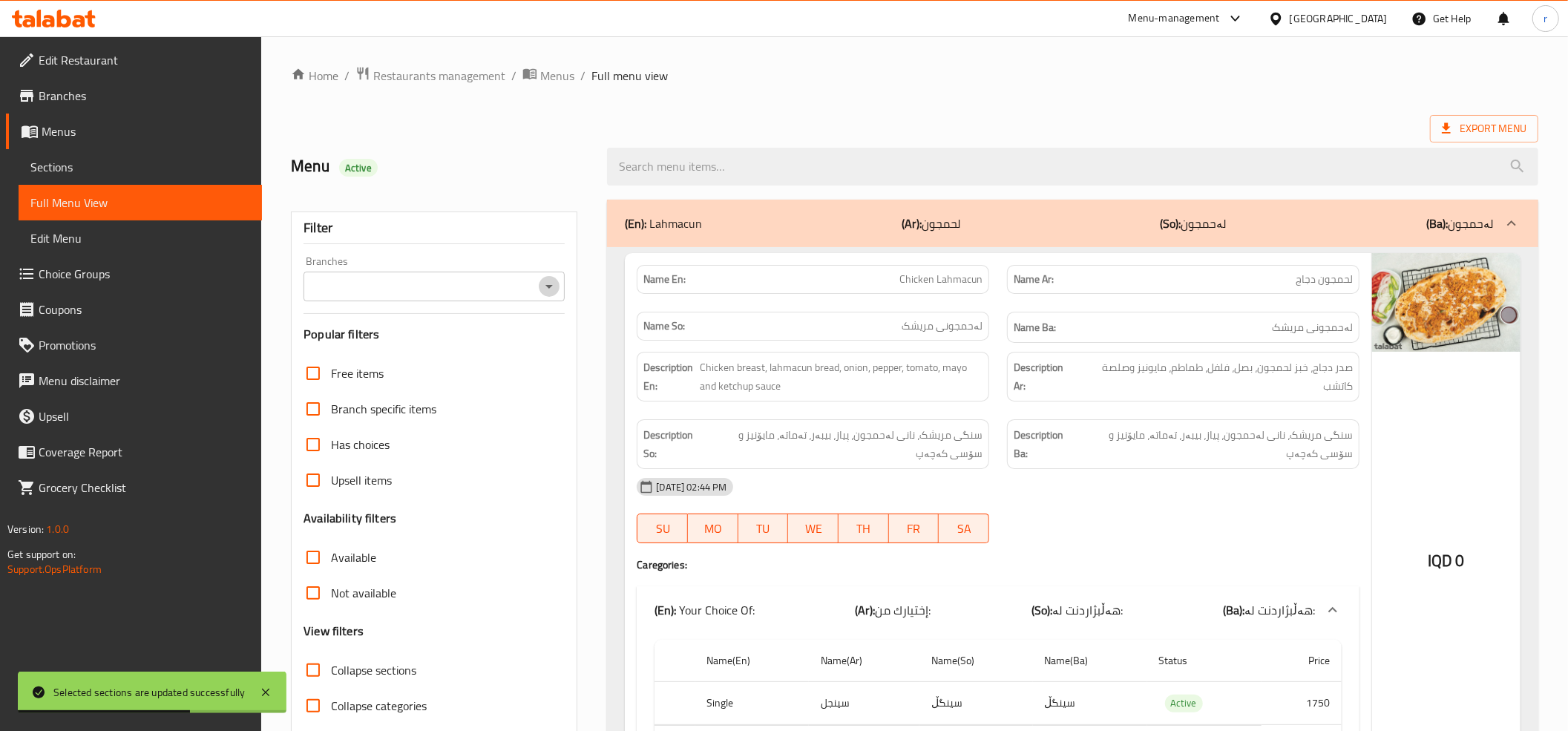
click at [548, 291] on icon "Open" at bounding box center [549, 286] width 18 height 18
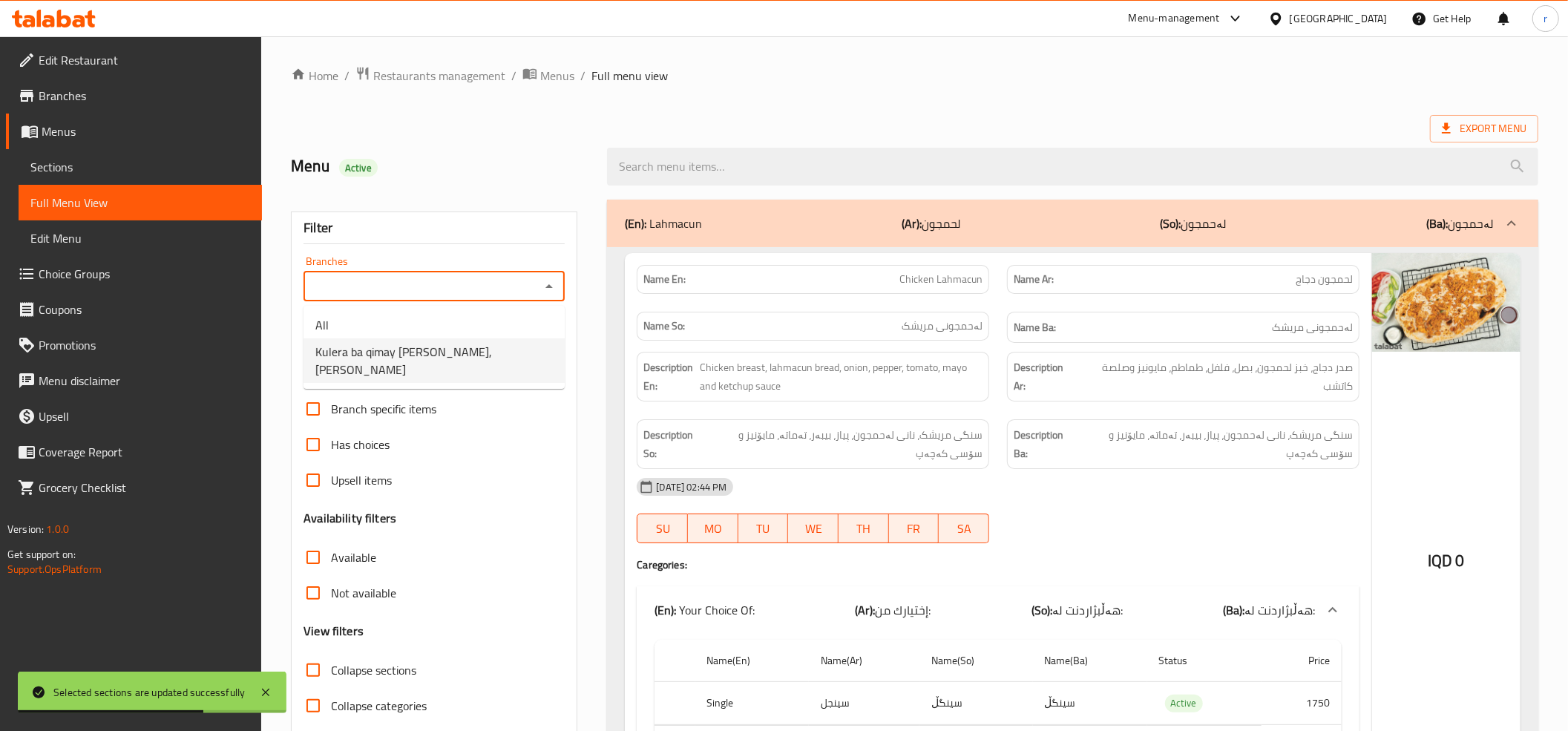
click at [476, 351] on span "Kulera ba qimay [PERSON_NAME], [PERSON_NAME]" at bounding box center [434, 360] width 237 height 35
type input "Kulera ba qimay [PERSON_NAME], [PERSON_NAME]"
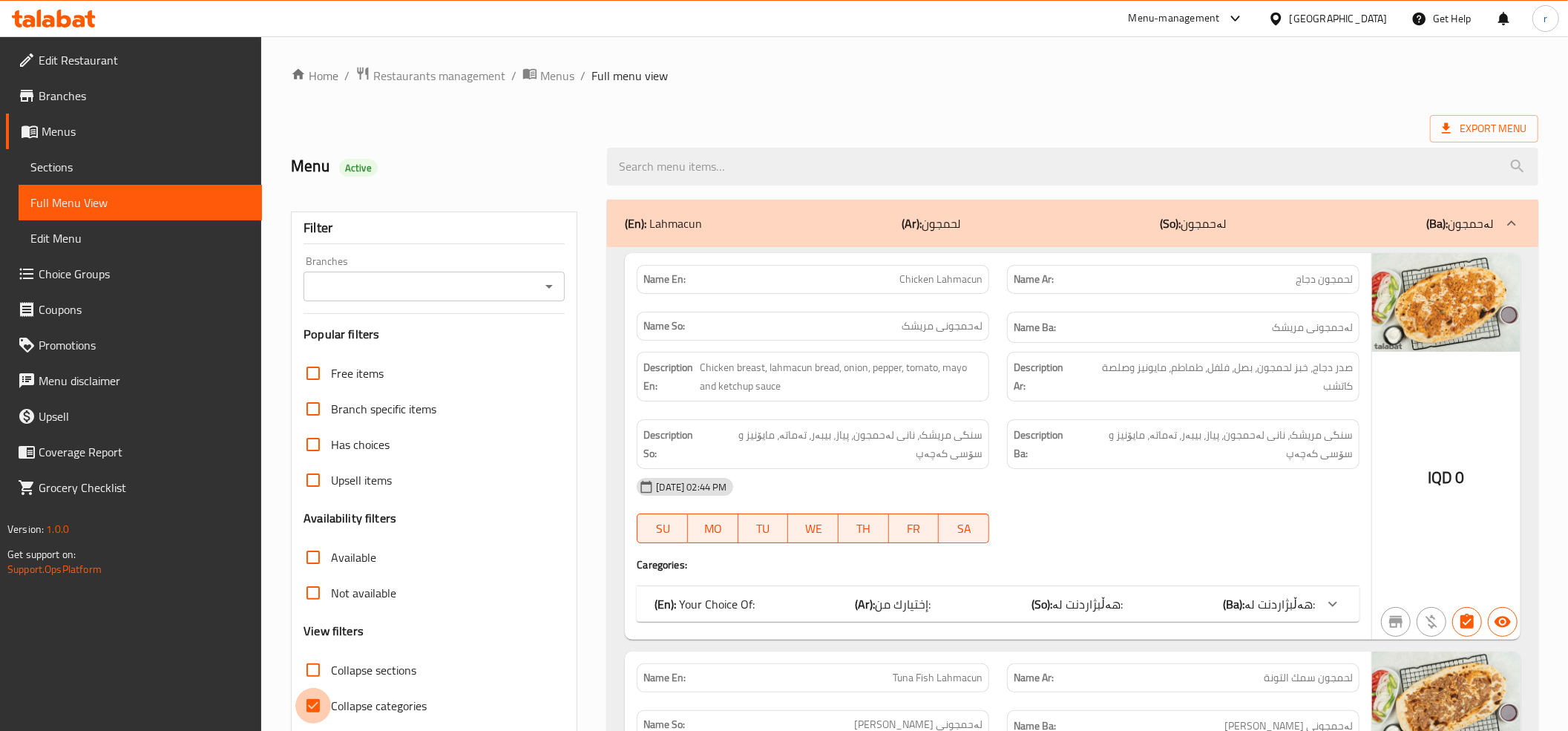
click at [325, 702] on input "Collapse categories" at bounding box center [313, 705] width 35 height 35
checkbox input "false"
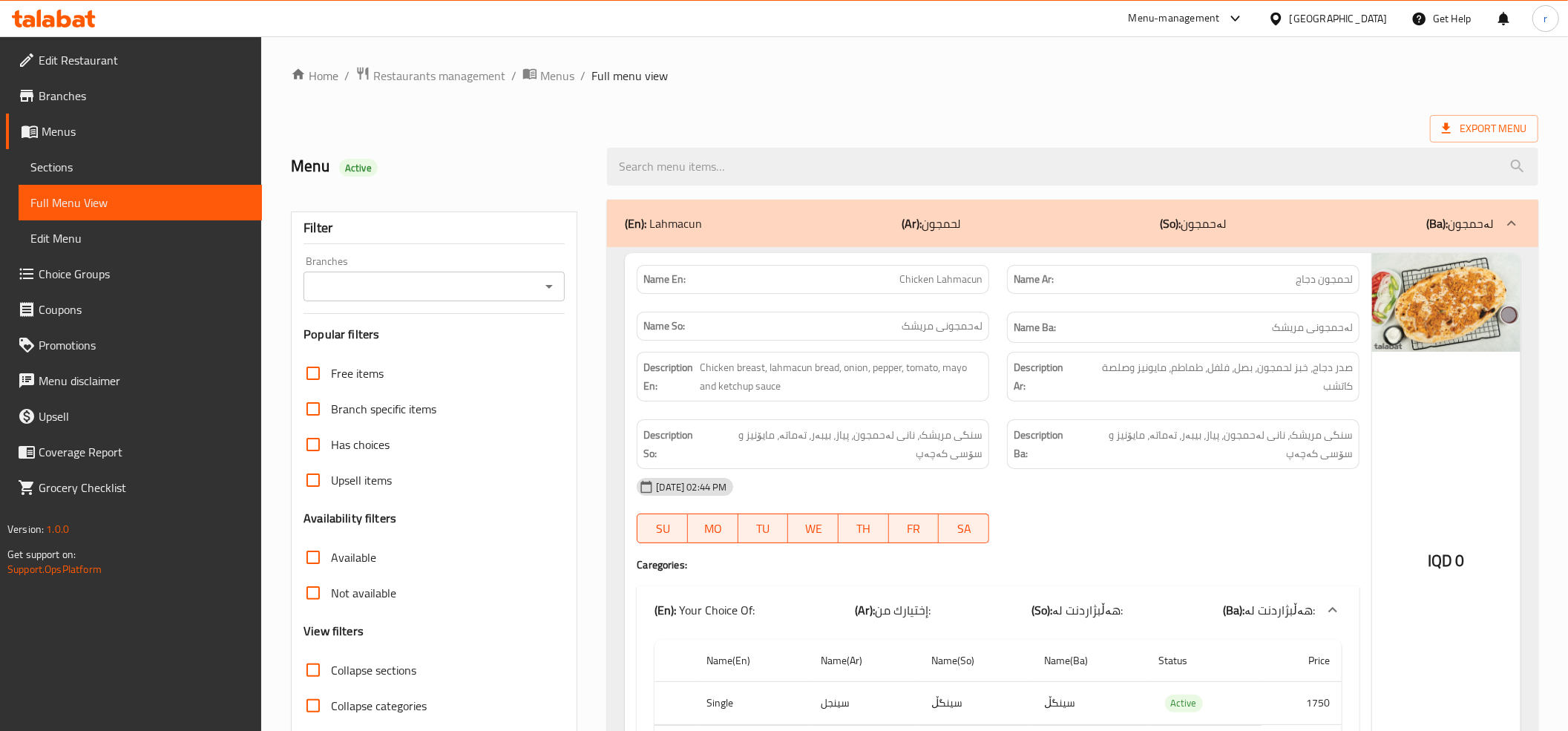
click at [545, 291] on icon "Open" at bounding box center [549, 286] width 18 height 18
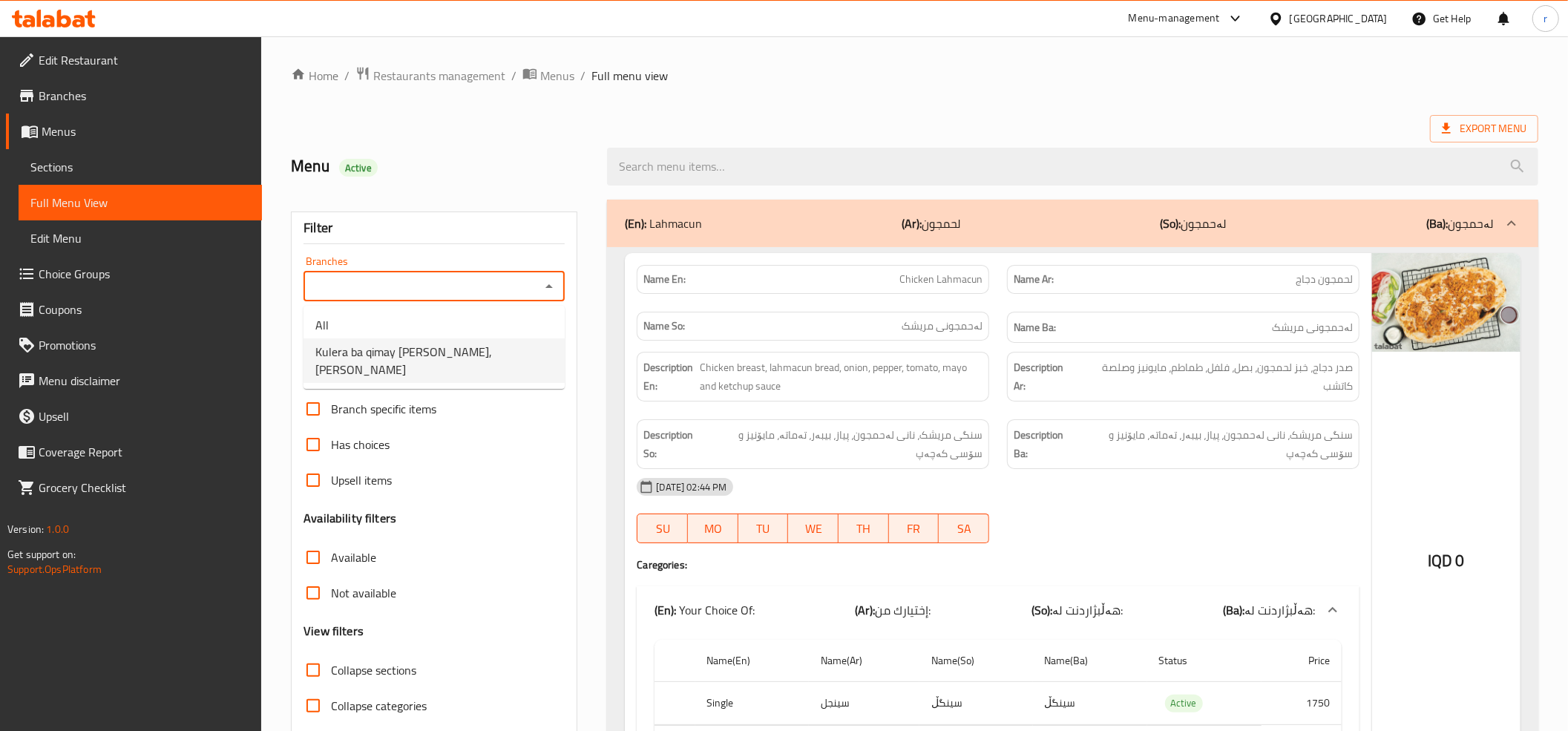
click at [521, 340] on li "Kulera ba qimay [PERSON_NAME], [PERSON_NAME]" at bounding box center [434, 360] width 261 height 45
type input "Kulera ba qimay [PERSON_NAME], [PERSON_NAME]"
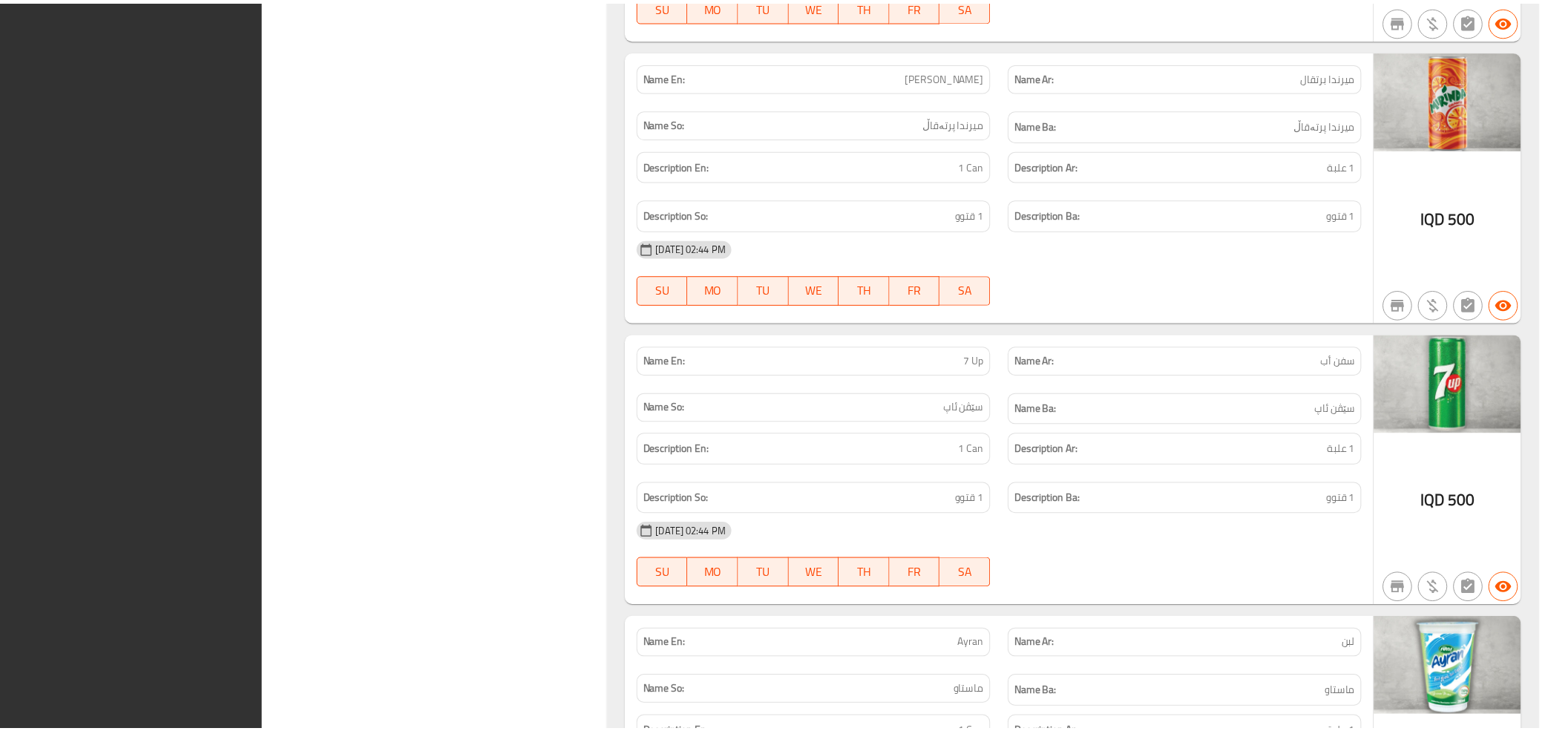
scroll to position [4298, 0]
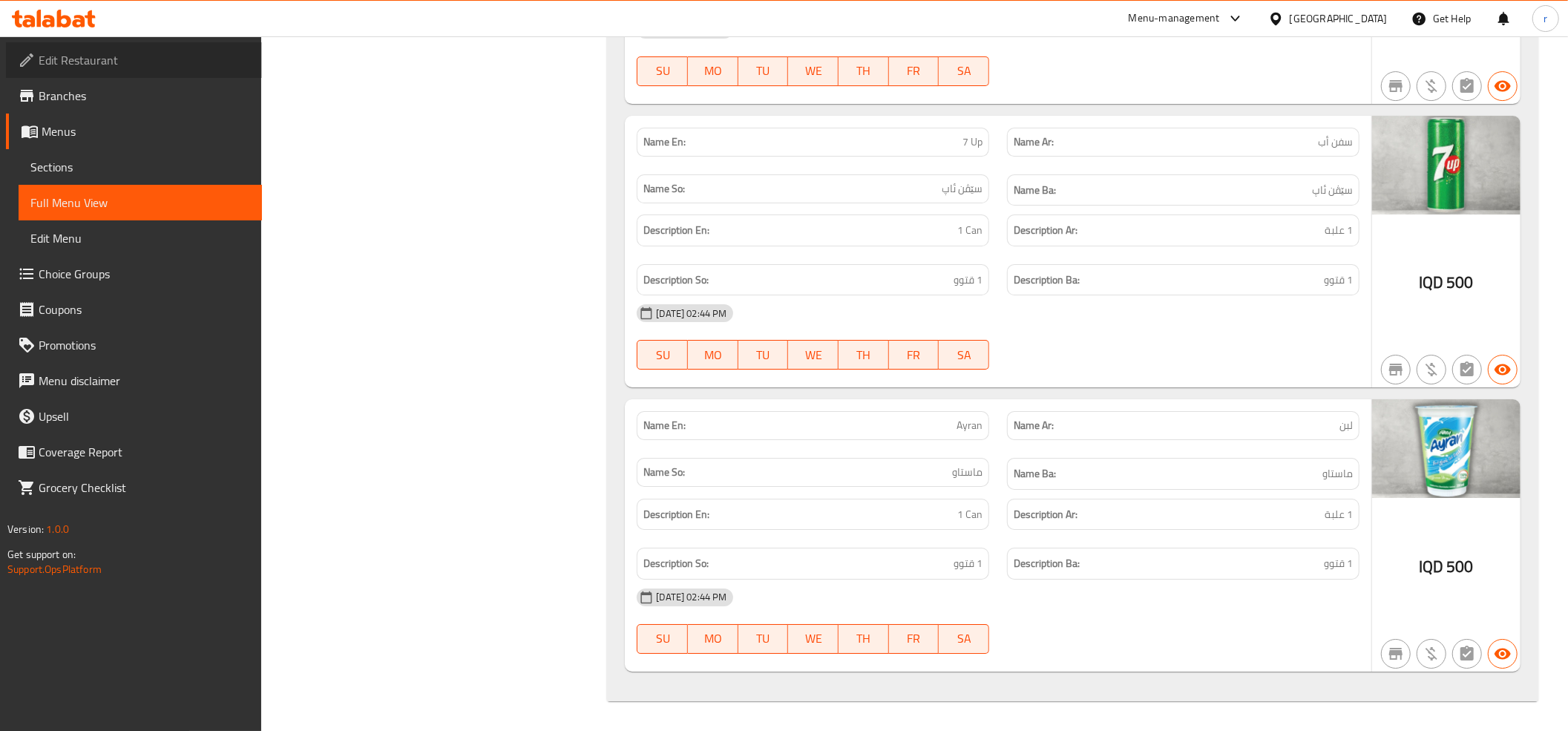
click at [110, 51] on span "Edit Restaurant" at bounding box center [144, 60] width 211 height 18
